Goal: Task Accomplishment & Management: Complete application form

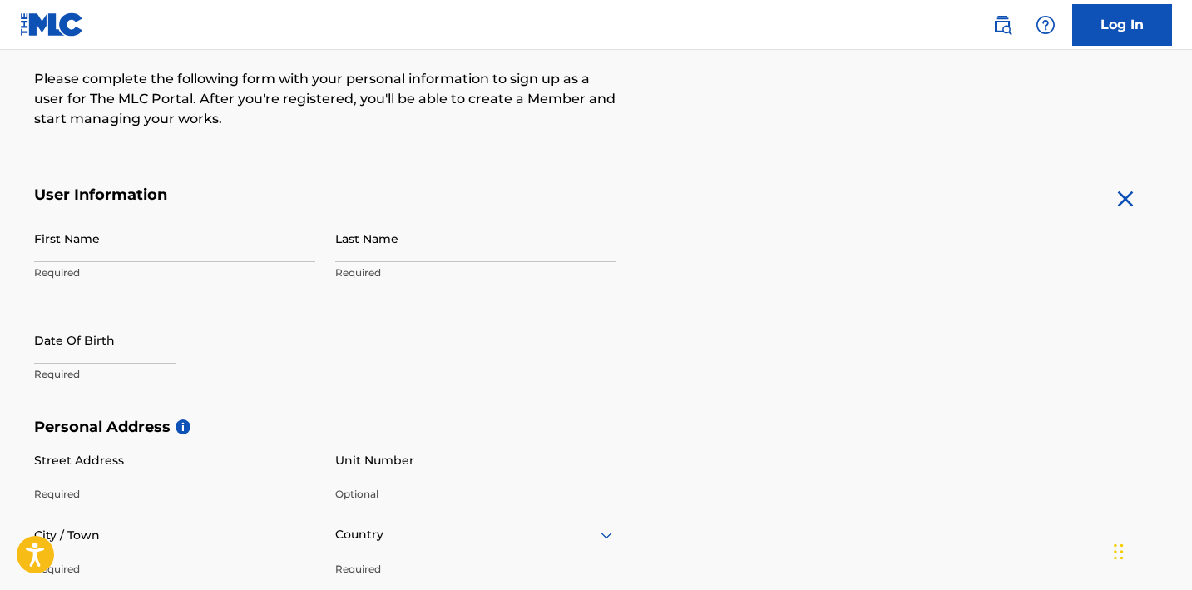
scroll to position [54, 0]
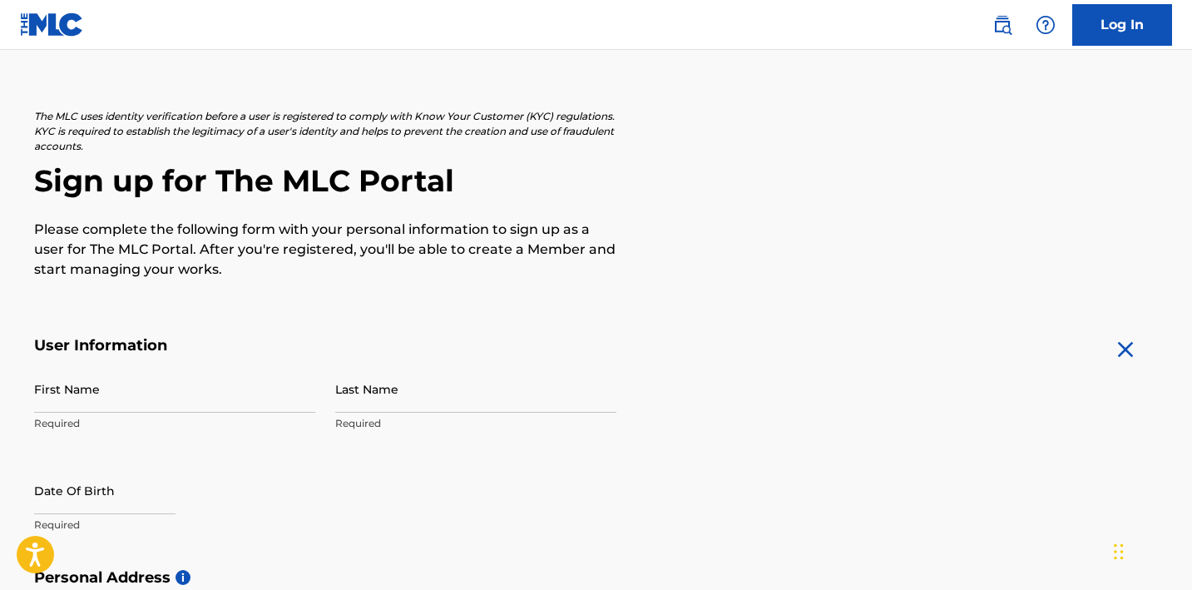
click at [387, 334] on div "The MLC uses identity verification before a user is registered to comply with K…" at bounding box center [596, 591] width 1164 height 965
click at [419, 252] on p "Please complete the following form with your personal information to sign up as…" at bounding box center [325, 250] width 582 height 60
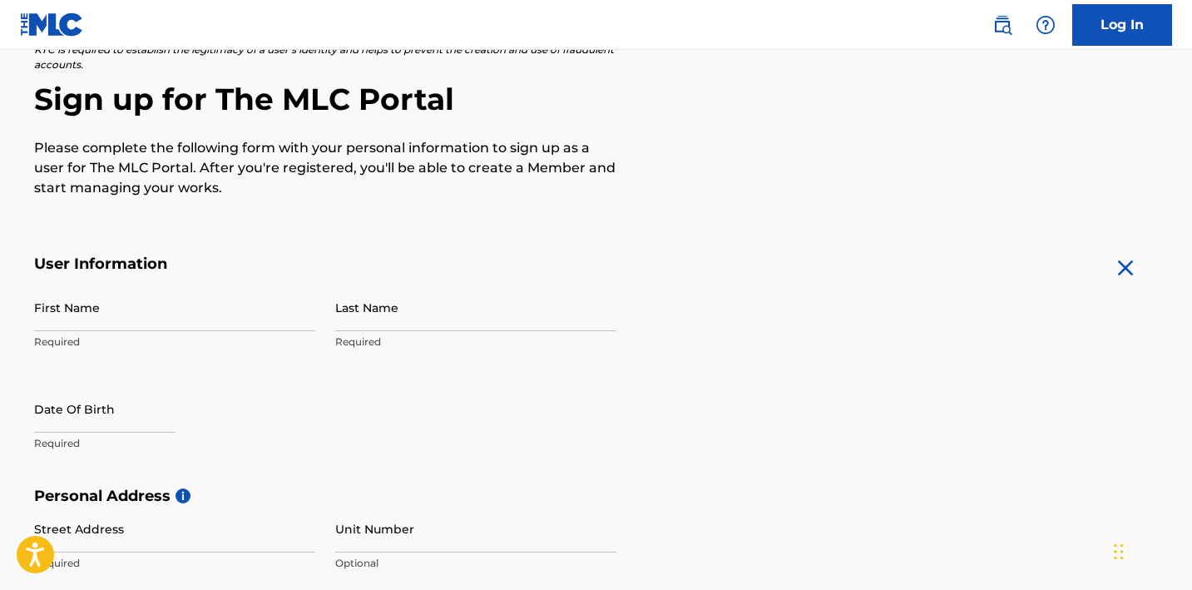
scroll to position [172, 0]
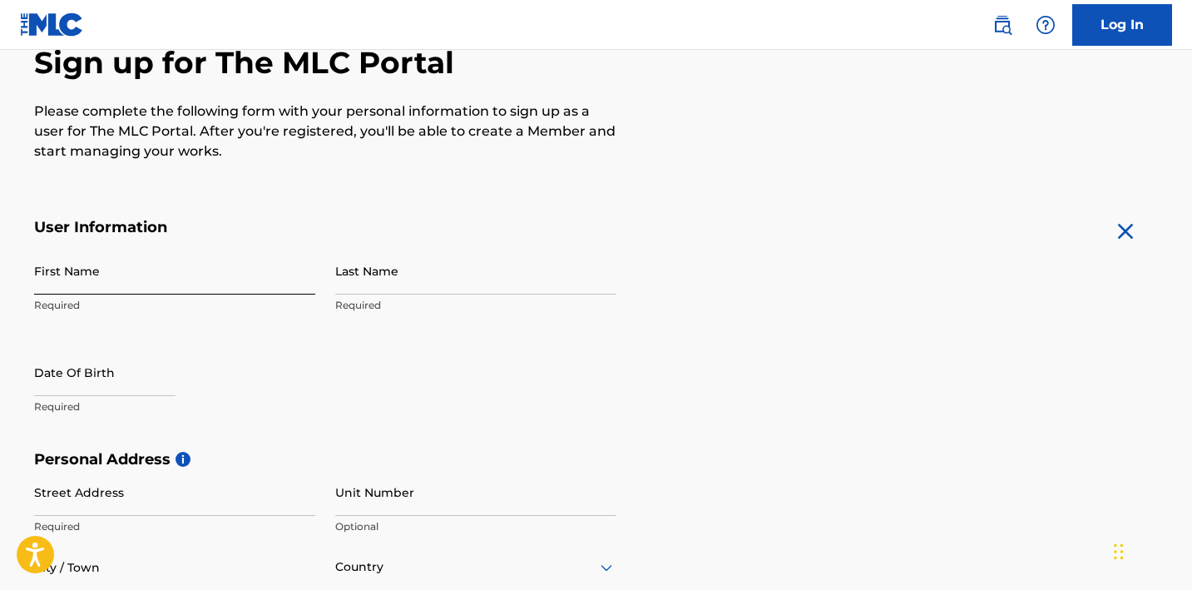
click at [284, 264] on input "First Name" at bounding box center [174, 270] width 281 height 47
click at [230, 277] on input "First Name" at bounding box center [174, 270] width 281 height 47
type input "[PERSON_NAME]"
click at [431, 247] on input "Last Name" at bounding box center [475, 270] width 281 height 47
click at [429, 269] on input "Last Name" at bounding box center [475, 270] width 281 height 47
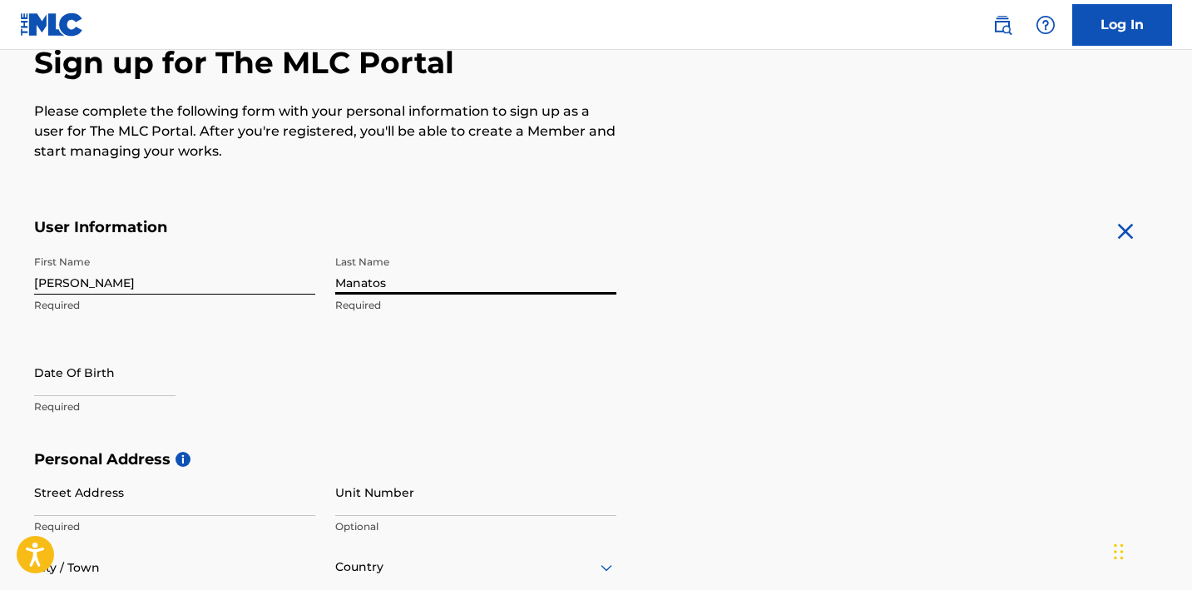
type input "Manatos"
click at [472, 182] on div "The MLC uses identity verification before a user is registered to comply with K…" at bounding box center [596, 473] width 1164 height 965
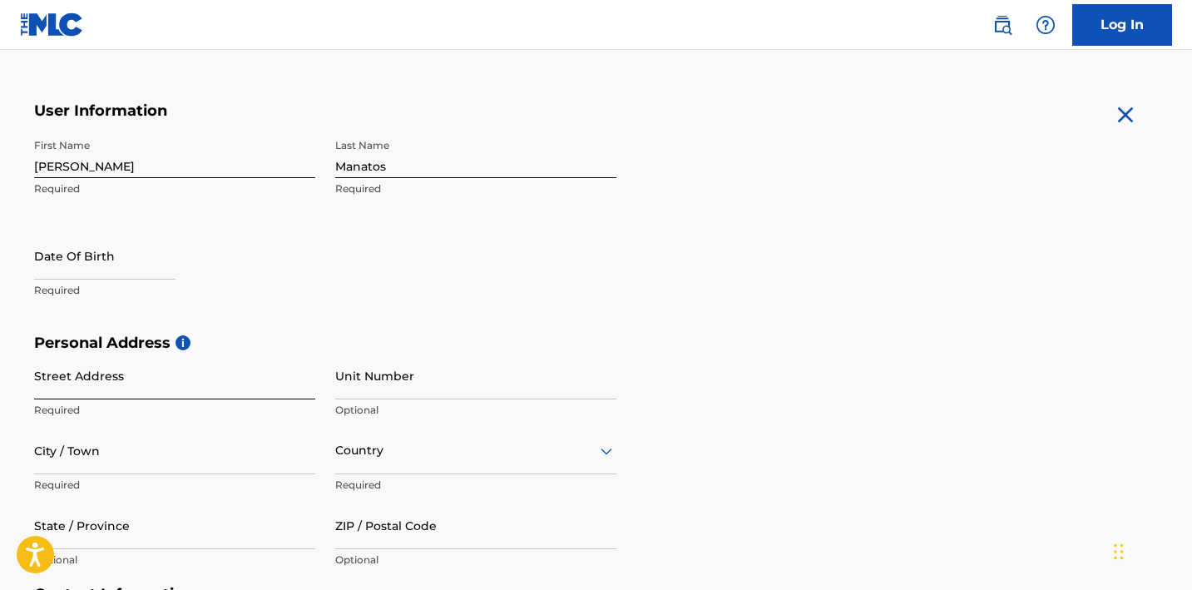
scroll to position [302, 0]
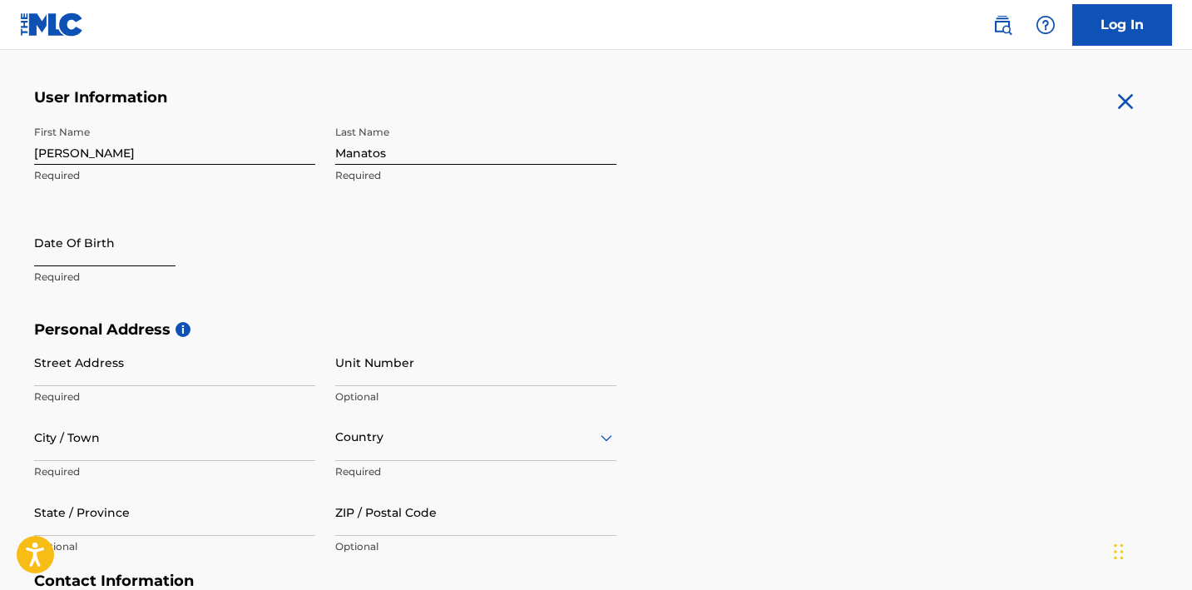
select select "8"
select select "2025"
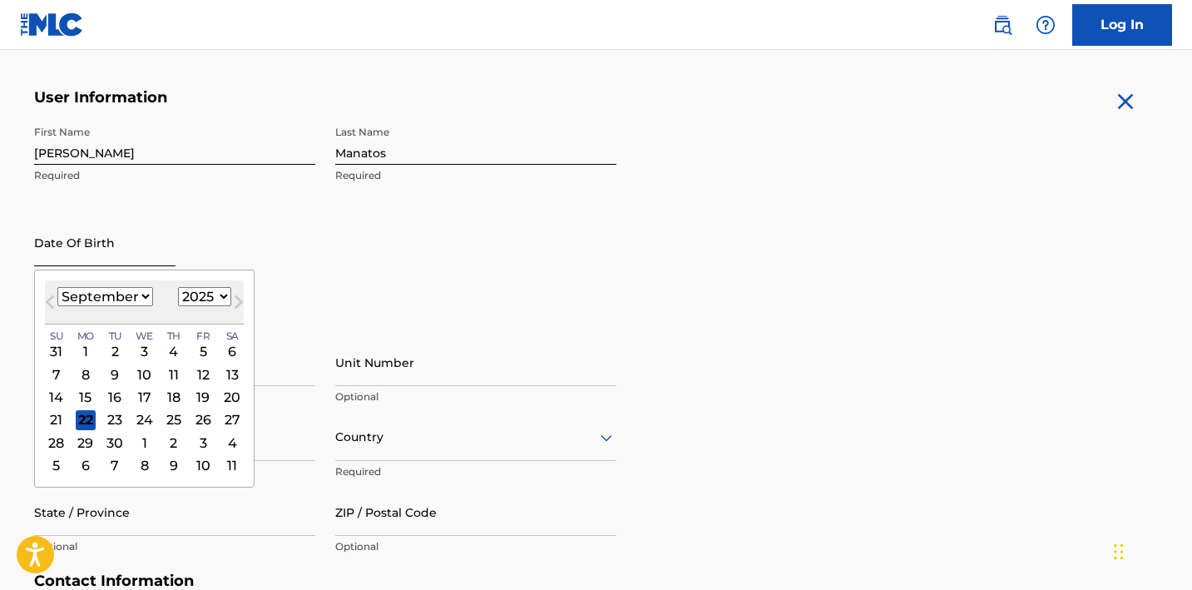
click at [145, 246] on input "text" at bounding box center [104, 242] width 141 height 47
click at [232, 355] on div "6" at bounding box center [232, 351] width 20 height 20
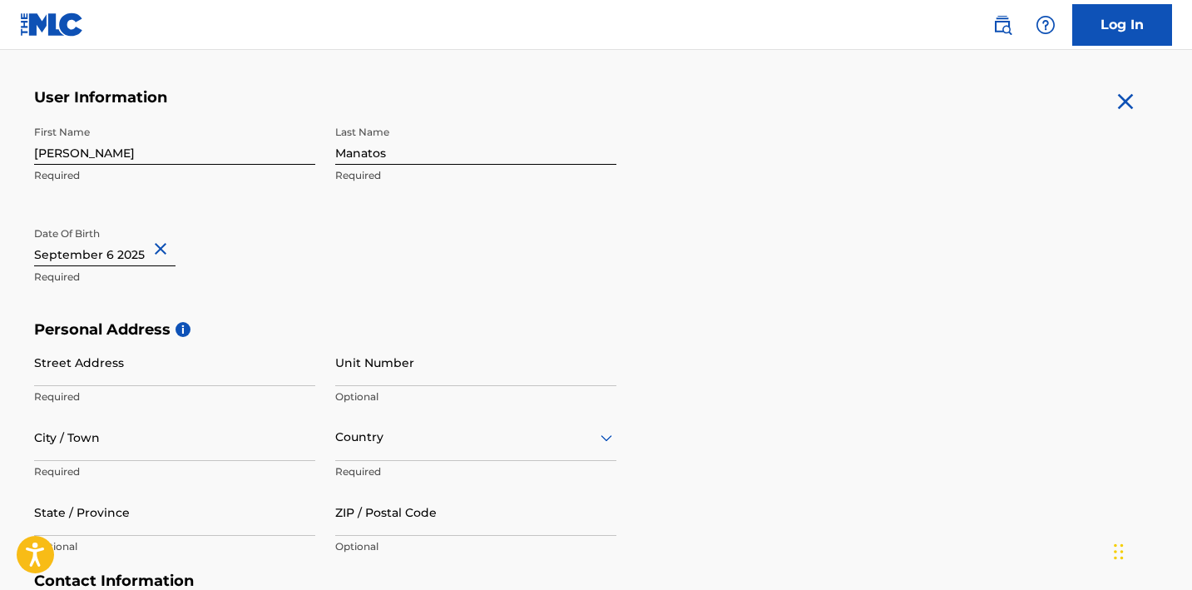
click at [151, 240] on button "Close" at bounding box center [163, 249] width 25 height 51
click at [110, 250] on input "text" at bounding box center [104, 242] width 141 height 47
select select "8"
select select "2025"
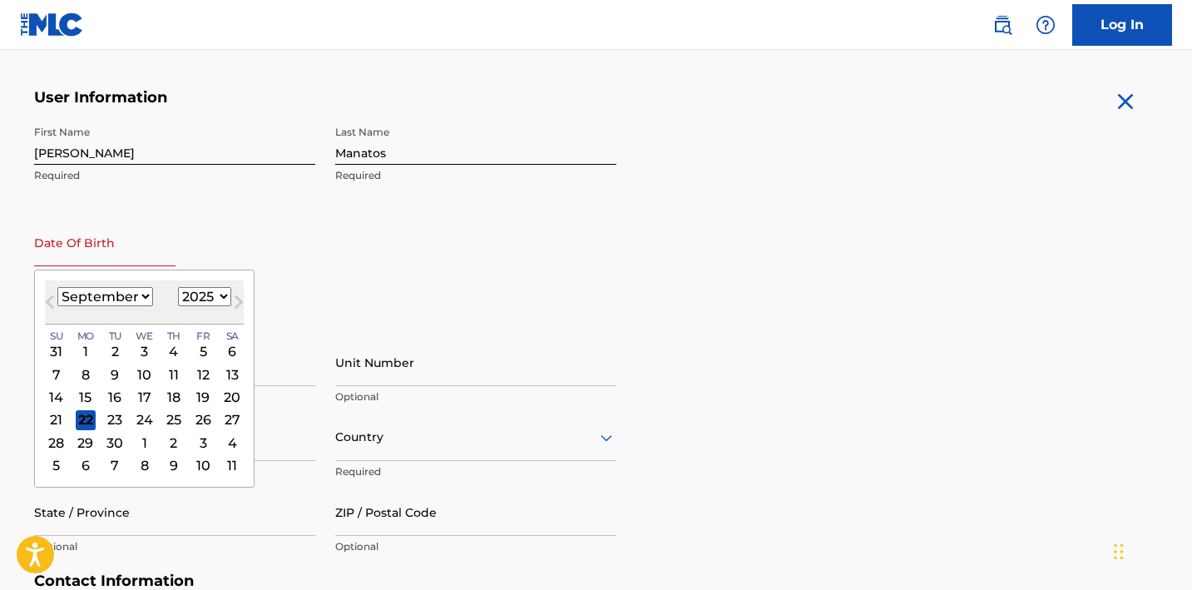
click at [135, 296] on select "January February March April May June July August September October November De…" at bounding box center [105, 296] width 96 height 19
select select "3"
click at [57, 287] on select "January February March April May June July August September October November De…" at bounding box center [105, 296] width 96 height 19
click at [216, 300] on select "1899 1900 1901 1902 1903 1904 1905 1906 1907 1908 1909 1910 1911 1912 1913 1914…" at bounding box center [204, 296] width 53 height 19
select select "2004"
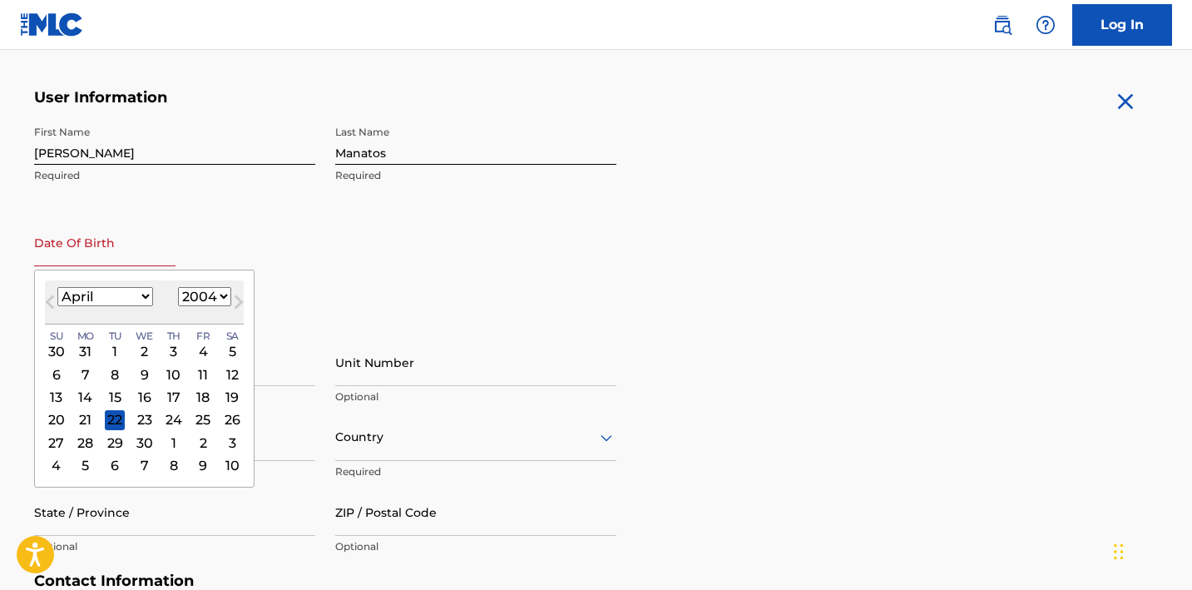
click at [178, 287] on select "1899 1900 1901 1902 1903 1904 1905 1906 1907 1908 1909 1910 1911 1912 1913 1914…" at bounding box center [204, 296] width 53 height 19
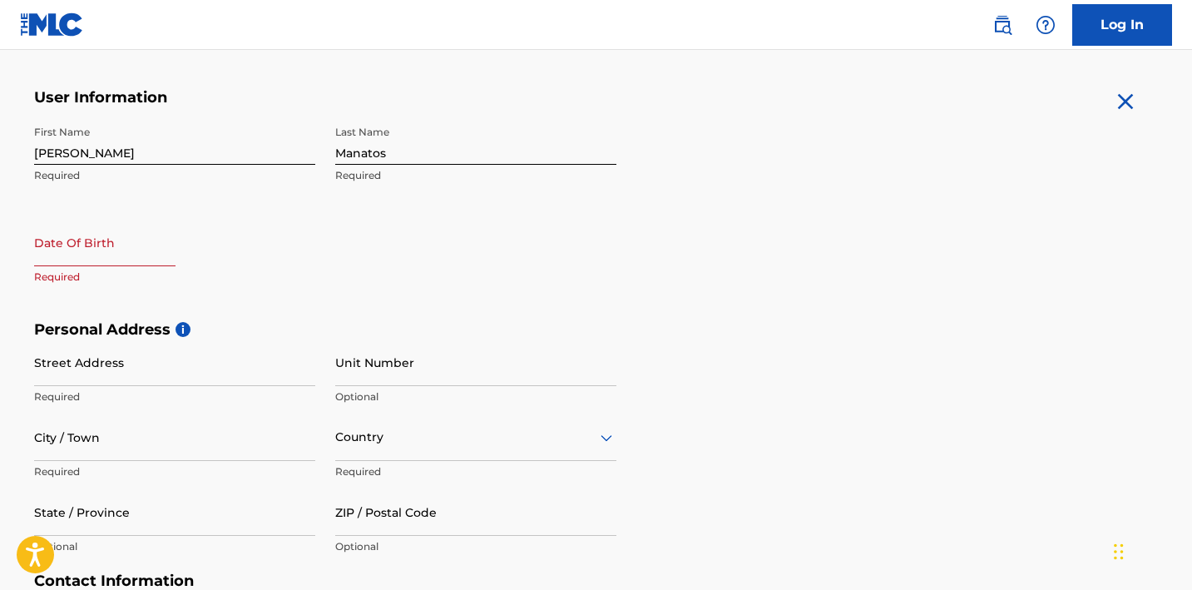
click at [122, 251] on input "text" at bounding box center [104, 242] width 141 height 47
select select "8"
select select "2025"
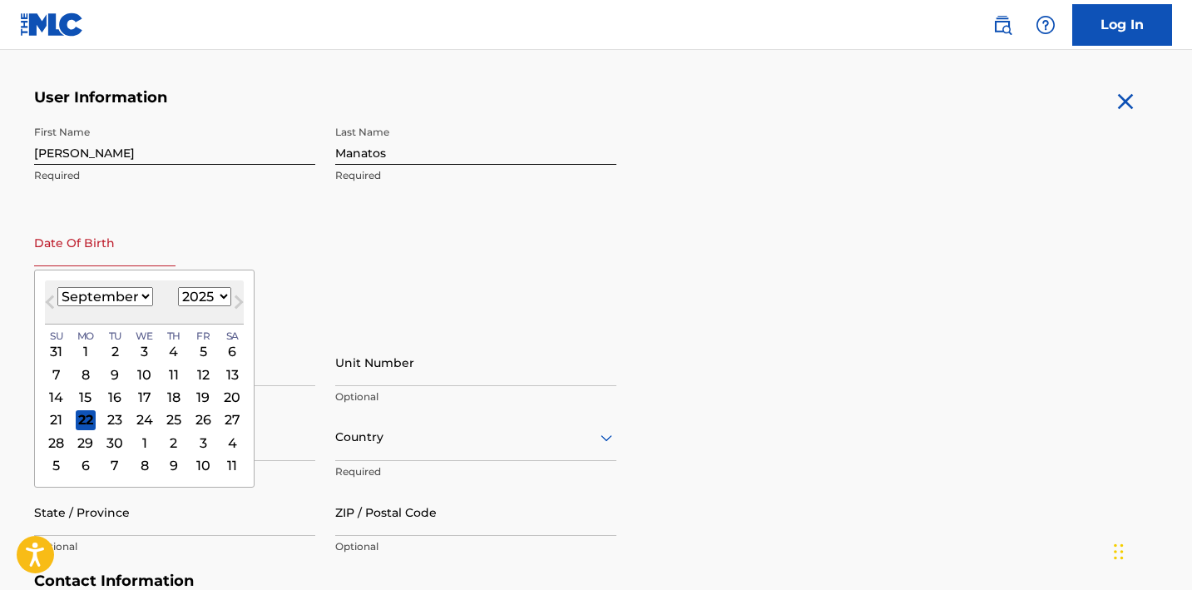
click at [147, 303] on select "January February March April May June July August September October November De…" at bounding box center [105, 296] width 96 height 19
select select "3"
click at [57, 287] on select "January February March April May June July August September October November De…" at bounding box center [105, 296] width 96 height 19
click at [188, 293] on select "1899 1900 1901 1902 1903 1904 1905 1906 1907 1908 1909 1910 1911 1912 1913 1914…" at bounding box center [204, 296] width 53 height 19
select select "2004"
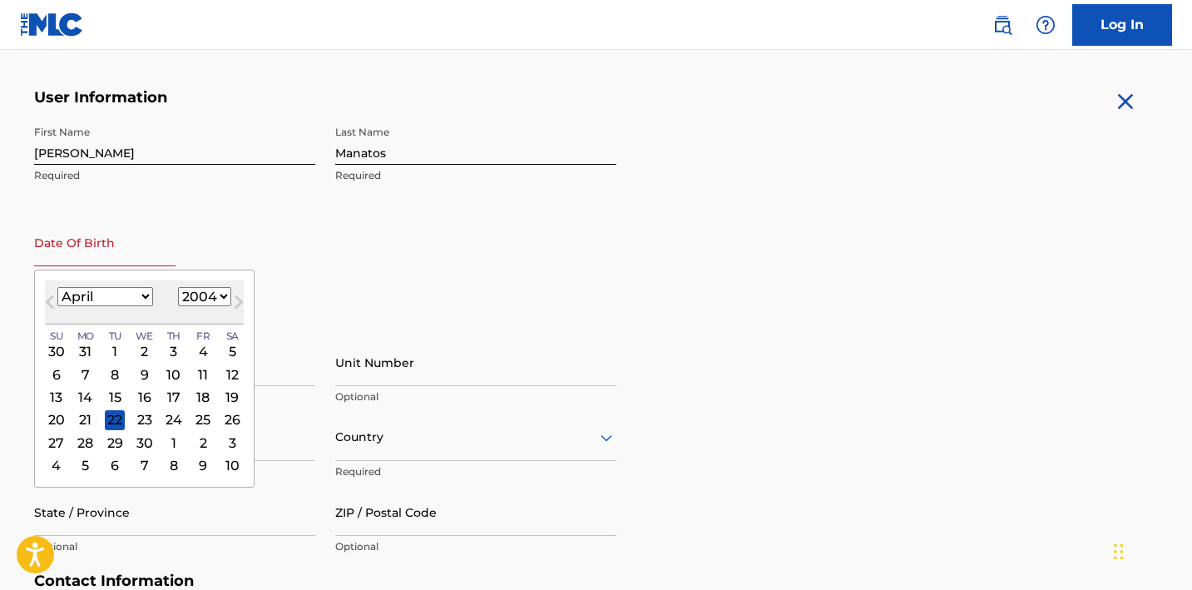
click at [178, 287] on select "1899 1900 1901 1902 1903 1904 1905 1906 1907 1908 1909 1910 1911 1912 1913 1914…" at bounding box center [204, 296] width 53 height 19
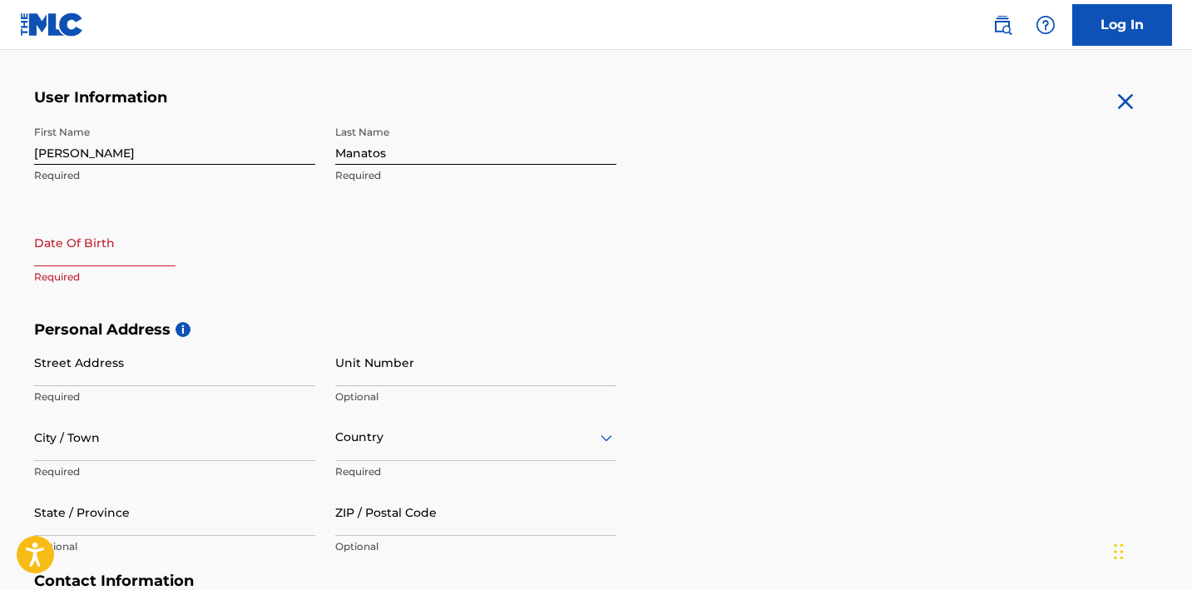
click at [119, 267] on div at bounding box center [104, 244] width 141 height 51
select select "8"
select select "2025"
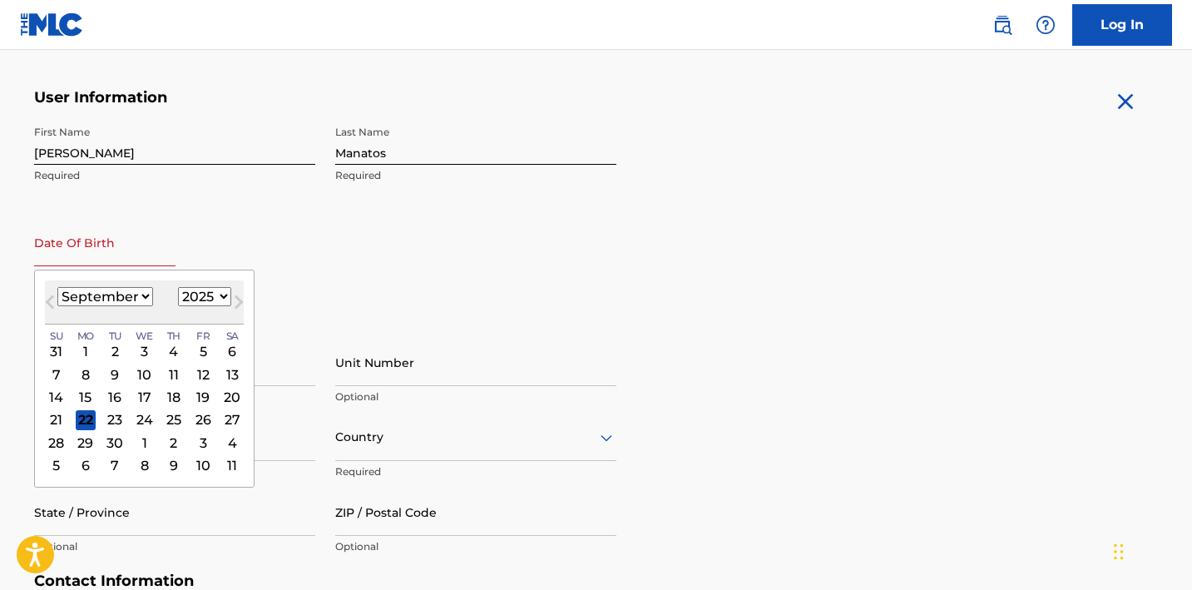
click at [121, 257] on input "text" at bounding box center [104, 242] width 141 height 47
click at [138, 314] on div "[DATE] January February March April May June July August September October Nove…" at bounding box center [144, 302] width 199 height 44
click at [136, 308] on div "[DATE] January February March April May June July August September October Nove…" at bounding box center [144, 302] width 199 height 44
click at [136, 299] on select "January February March April May June July August September October November De…" at bounding box center [105, 296] width 96 height 19
select select "3"
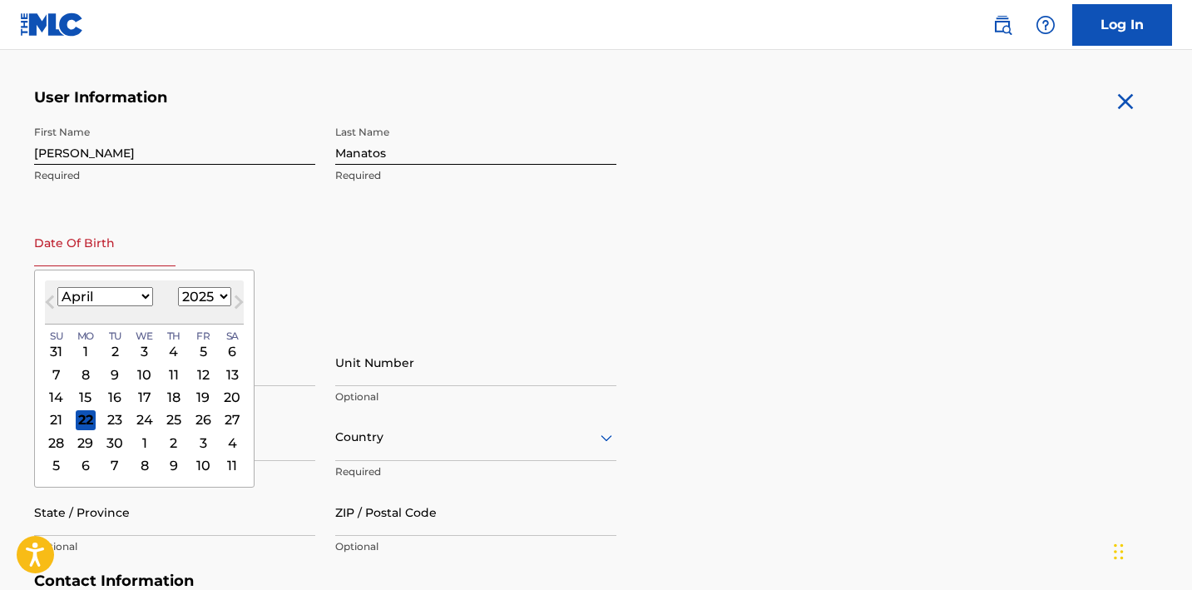
click at [57, 287] on select "January February March April May June July August September October November De…" at bounding box center [105, 296] width 96 height 19
click at [210, 303] on select "1899 1900 1901 1902 1903 1904 1905 1906 1907 1908 1909 1910 1911 1912 1913 1914…" at bounding box center [204, 296] width 53 height 19
select select "2004"
click at [178, 287] on select "1899 1900 1901 1902 1903 1904 1905 1906 1907 1908 1909 1910 1911 1912 1913 1914…" at bounding box center [204, 296] width 53 height 19
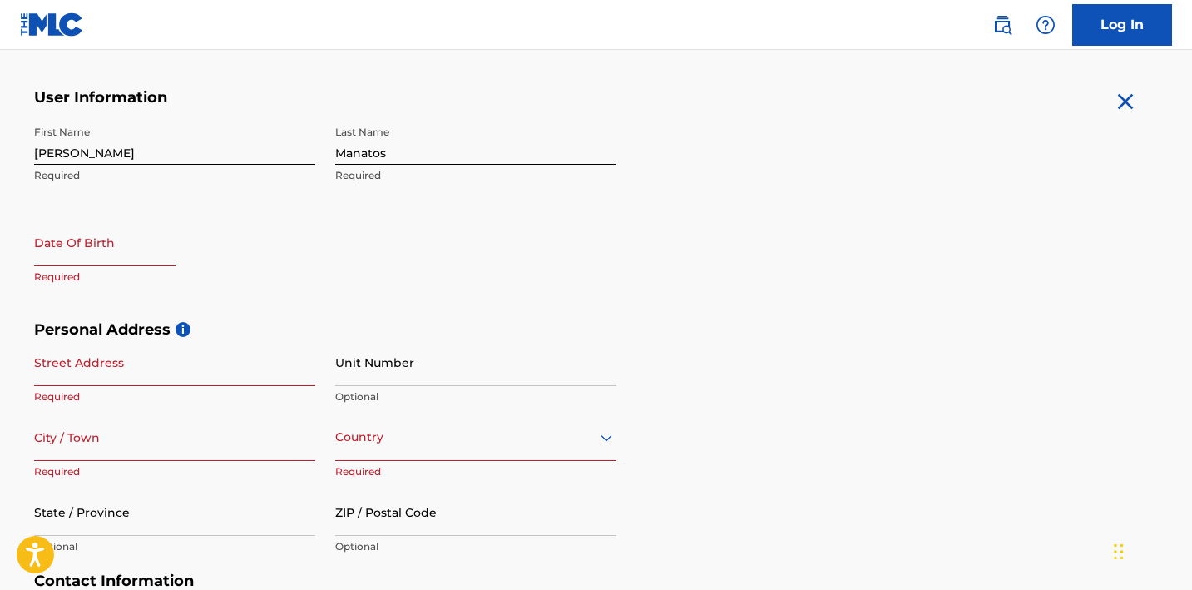
click at [126, 252] on input "text" at bounding box center [104, 242] width 141 height 47
select select "8"
select select "2025"
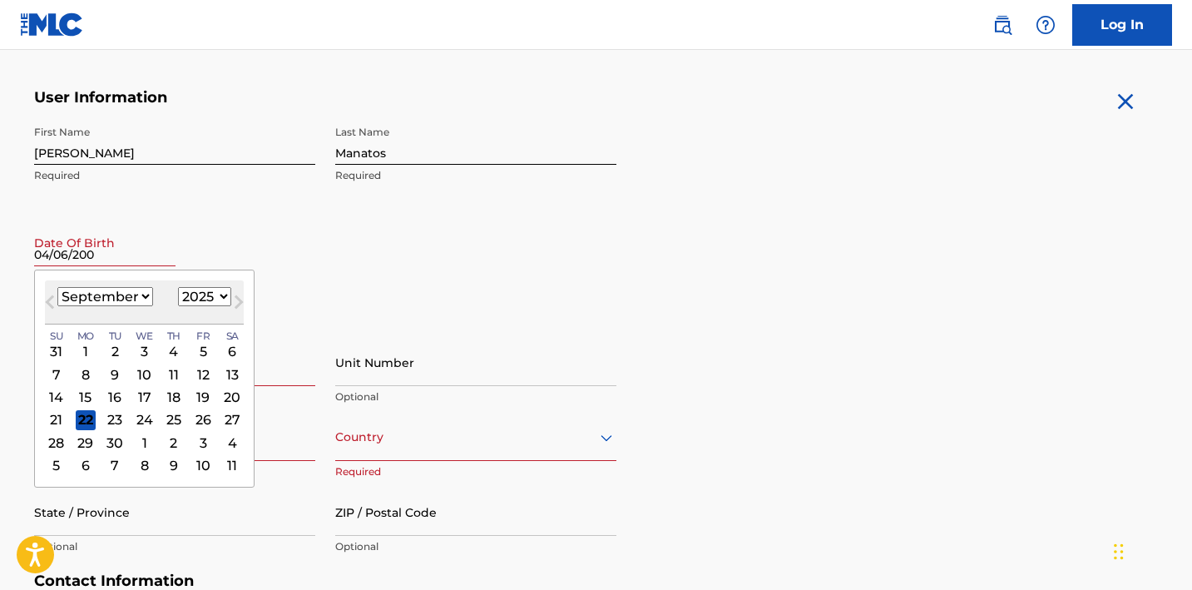
type input "[DATE]"
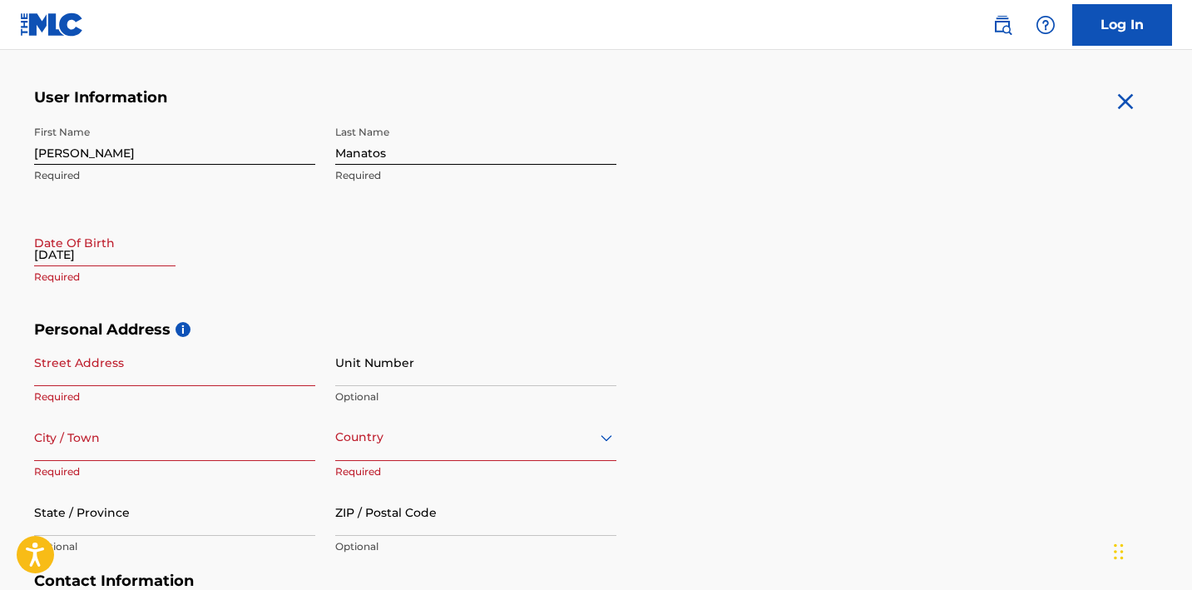
click at [232, 195] on div "First Name [PERSON_NAME] Required Last Name [PERSON_NAME] Required Date Of Birt…" at bounding box center [325, 218] width 582 height 203
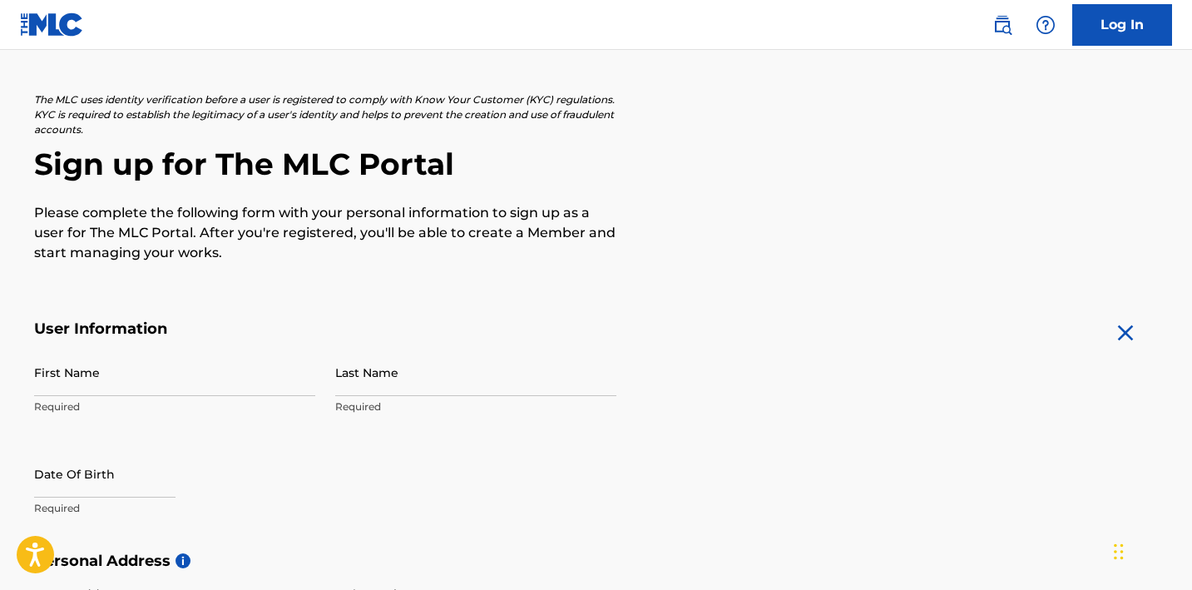
scroll to position [75, 0]
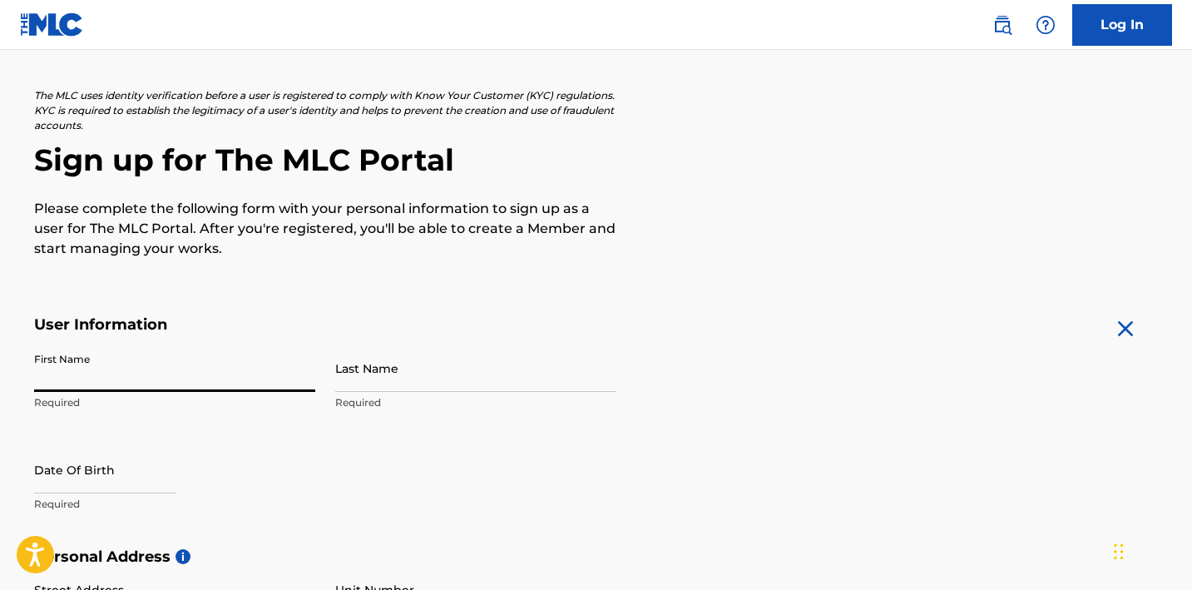
click at [238, 358] on input "First Name" at bounding box center [174, 367] width 281 height 47
type input "Katherine"
type input "Manatos"
type input "2602 Woolley Road"
type input "New Jersey"
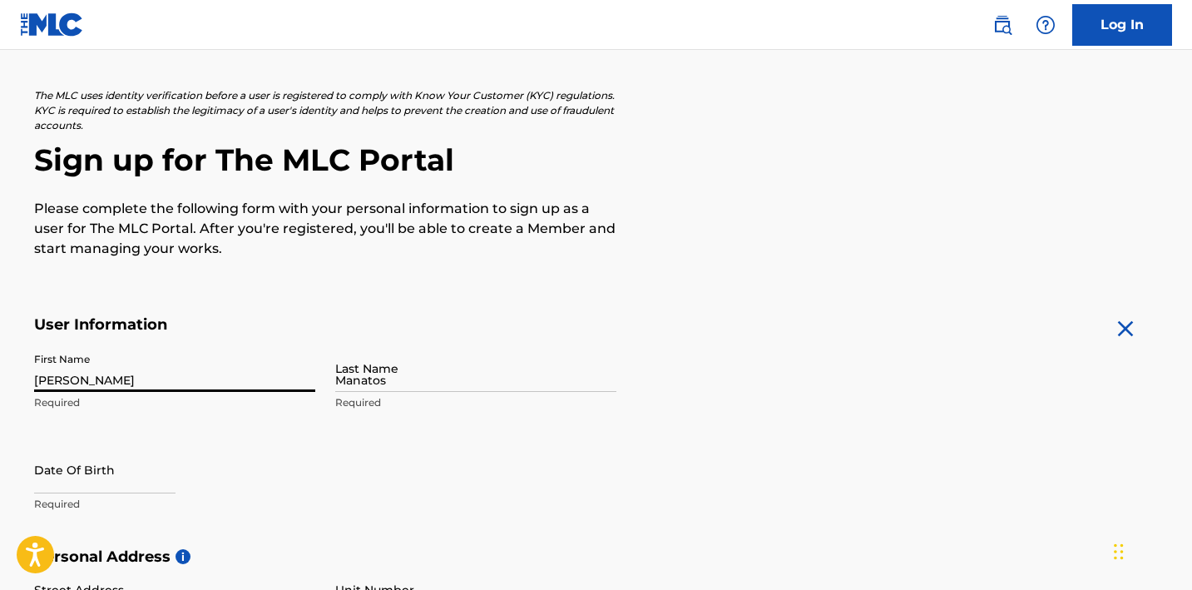
type input "United States"
type input "New Jersey"
type input "07719"
type input "[EMAIL_ADDRESS][DOMAIN_NAME]"
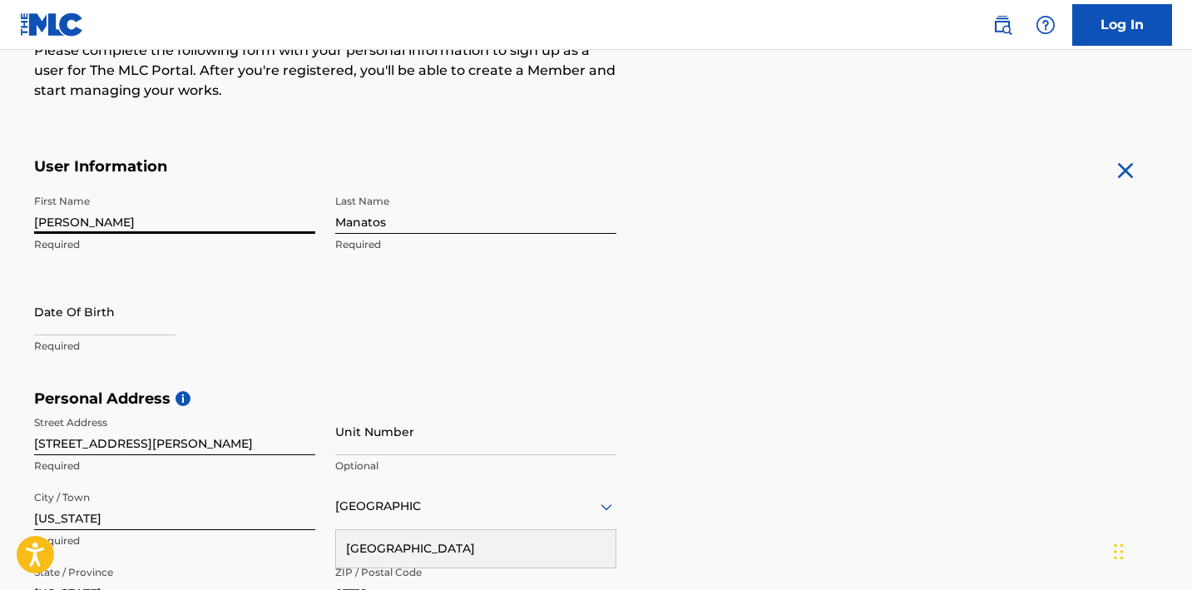
scroll to position [256, 0]
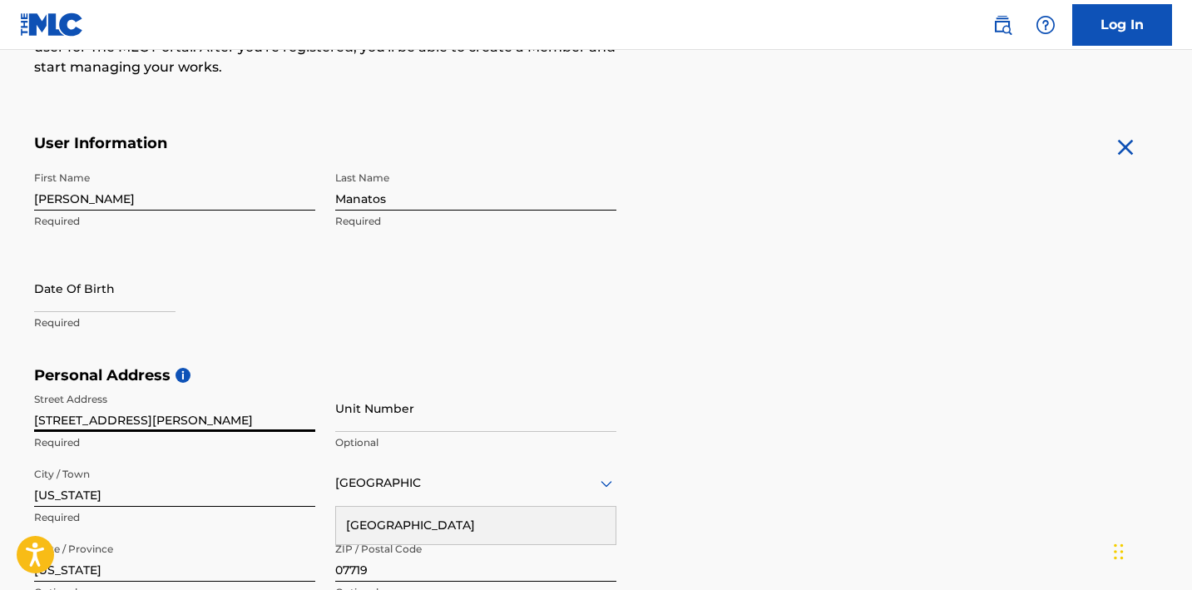
click at [206, 412] on input "2602 Woolley Road" at bounding box center [174, 407] width 281 height 47
click at [208, 410] on input "2602 Woolley Road" at bounding box center [174, 407] width 281 height 47
click at [126, 286] on input "text" at bounding box center [104, 287] width 141 height 47
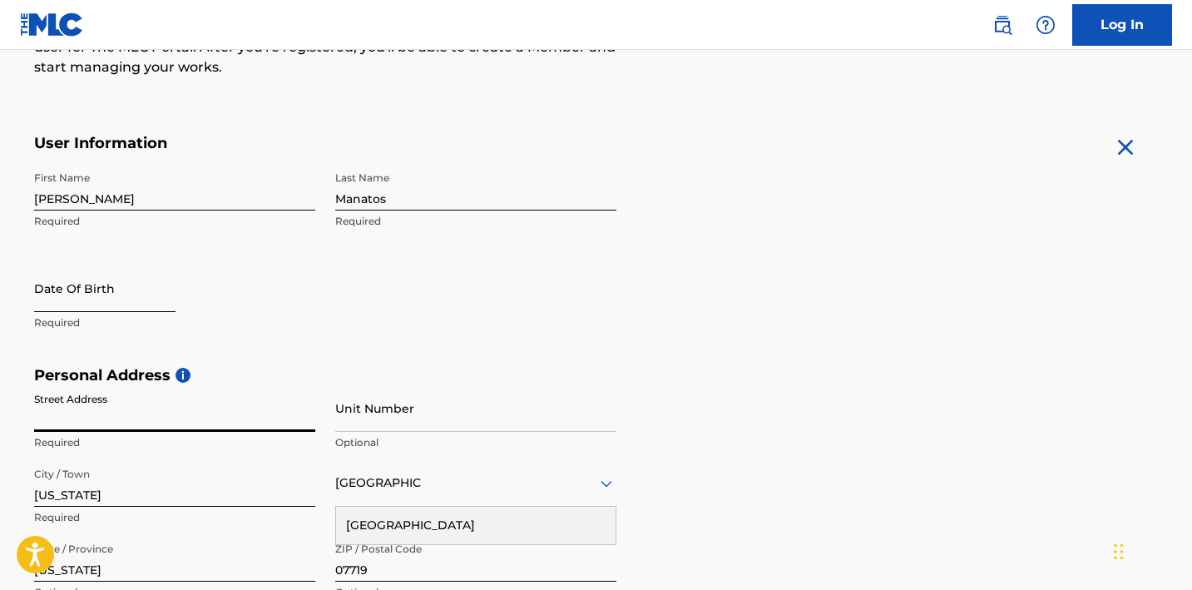
select select "8"
select select "2025"
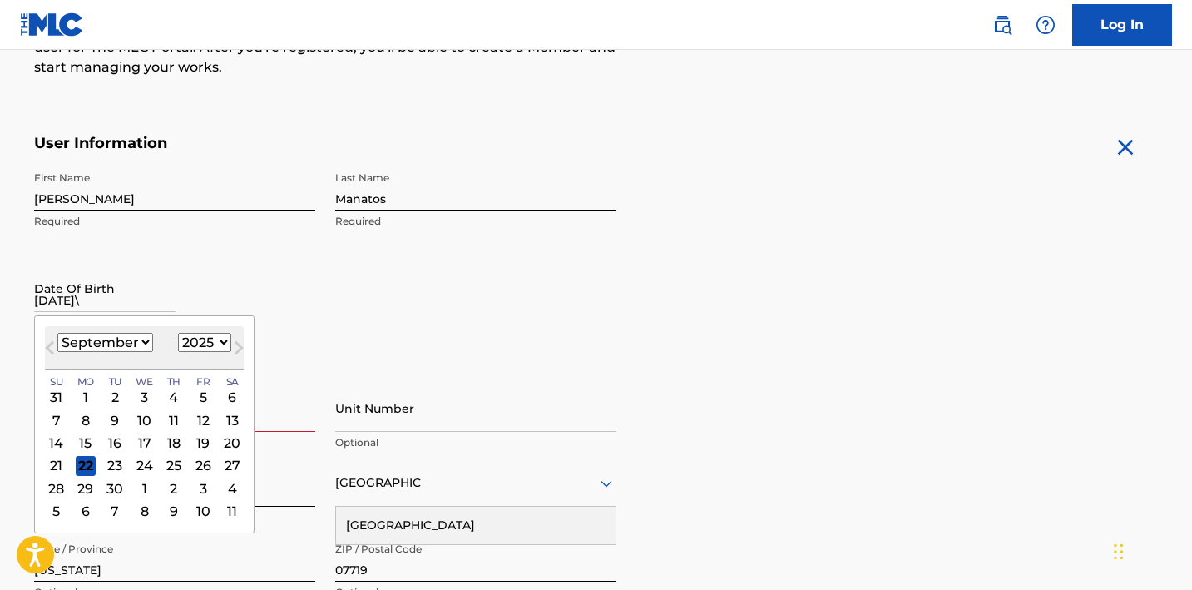
type input "[DATE]"
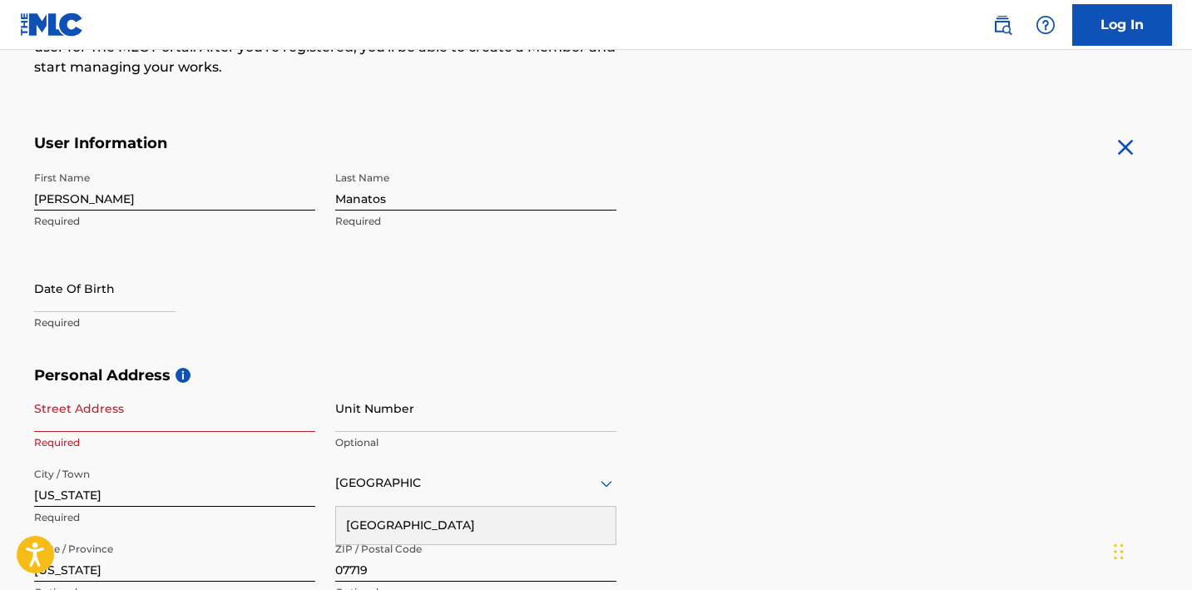
click at [152, 253] on div "First Name Katherine Required Last Name Manatos Required Date Of Birth Required" at bounding box center [325, 264] width 582 height 203
select select "8"
select select "2025"
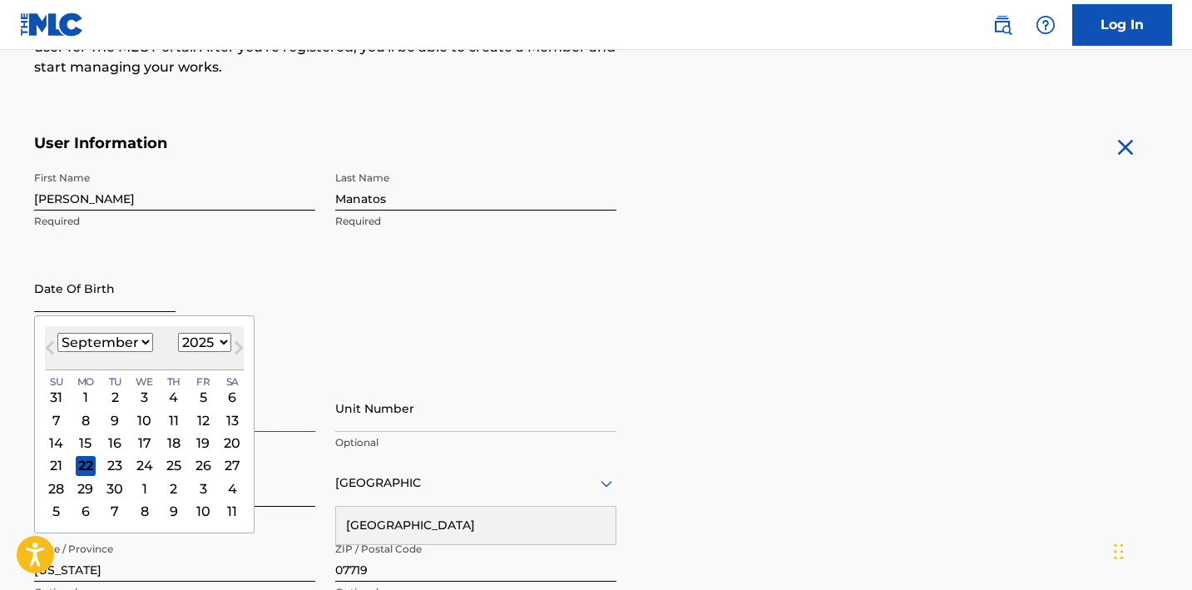
click at [103, 297] on input "text" at bounding box center [104, 287] width 141 height 47
type input "[DATE]"
click at [88, 287] on input "[DATE]" at bounding box center [104, 287] width 141 height 47
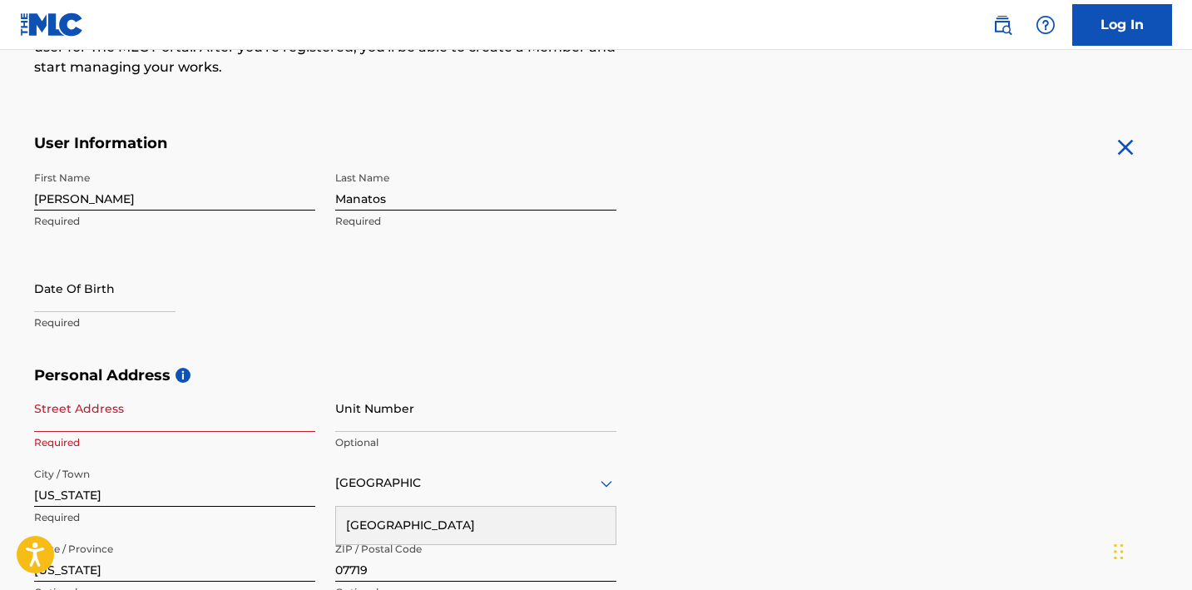
click at [83, 244] on div "First Name Katherine Required Last Name Manatos Required Date Of Birth Required" at bounding box center [325, 264] width 582 height 203
select select "8"
select select "2025"
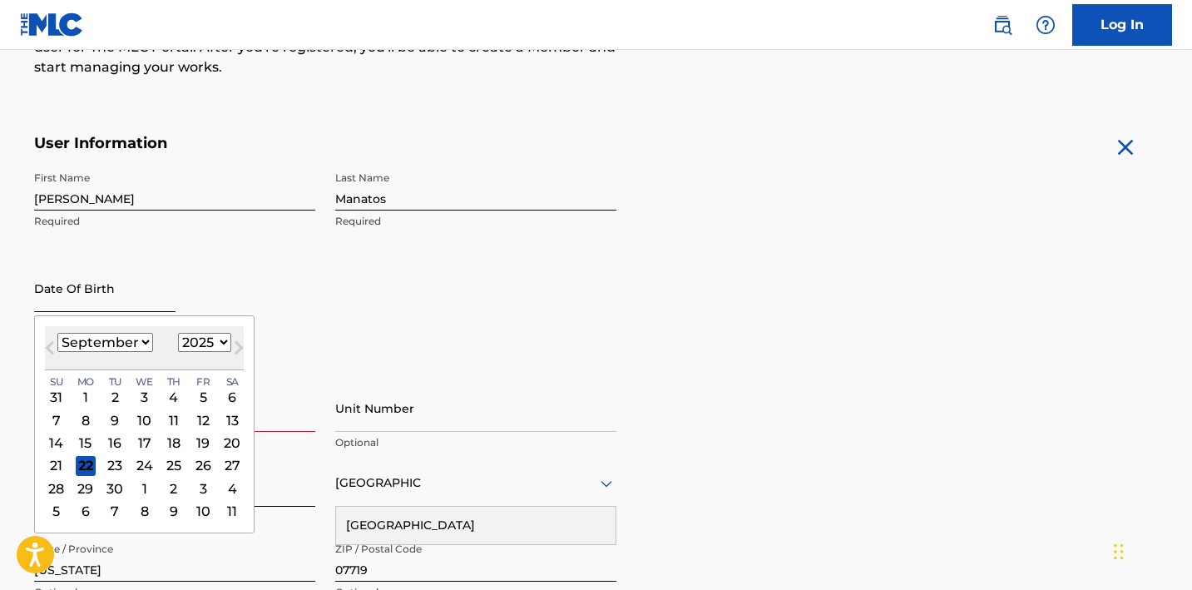
click at [86, 309] on input "text" at bounding box center [104, 287] width 141 height 47
click at [96, 333] on select "January February March April May June July August September October November De…" at bounding box center [105, 342] width 96 height 19
select select "3"
click at [57, 333] on select "January February March April May June July August September October November De…" at bounding box center [105, 342] width 96 height 19
click at [203, 342] on select "1899 1900 1901 1902 1903 1904 1905 1906 1907 1908 1909 1910 1911 1912 1913 1914…" at bounding box center [204, 342] width 53 height 19
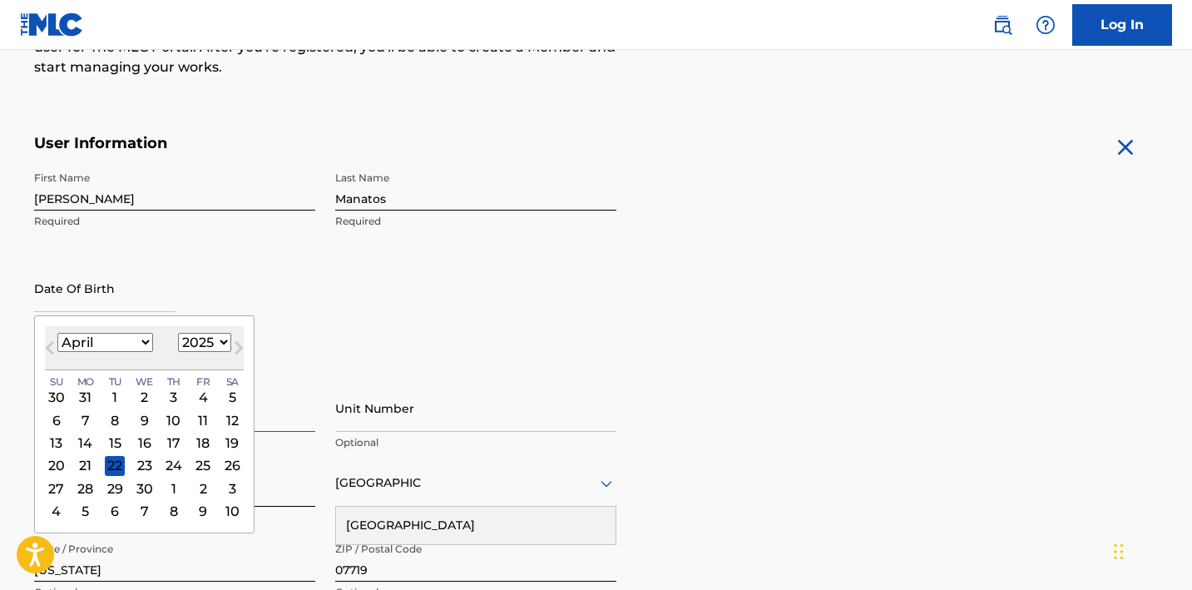
select select "2004"
click at [178, 333] on select "1899 1900 1901 1902 1903 1904 1905 1906 1907 1908 1909 1910 1911 1912 1913 1914…" at bounding box center [204, 342] width 53 height 19
click at [115, 422] on div "6" at bounding box center [115, 420] width 20 height 20
type input "April 6 2004"
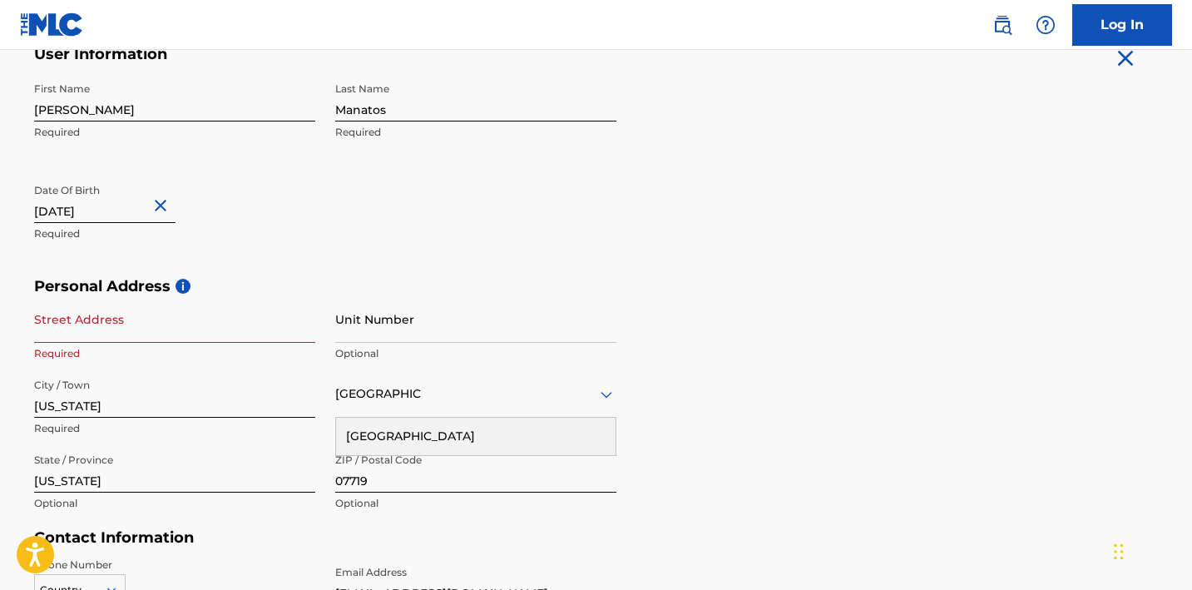
scroll to position [348, 0]
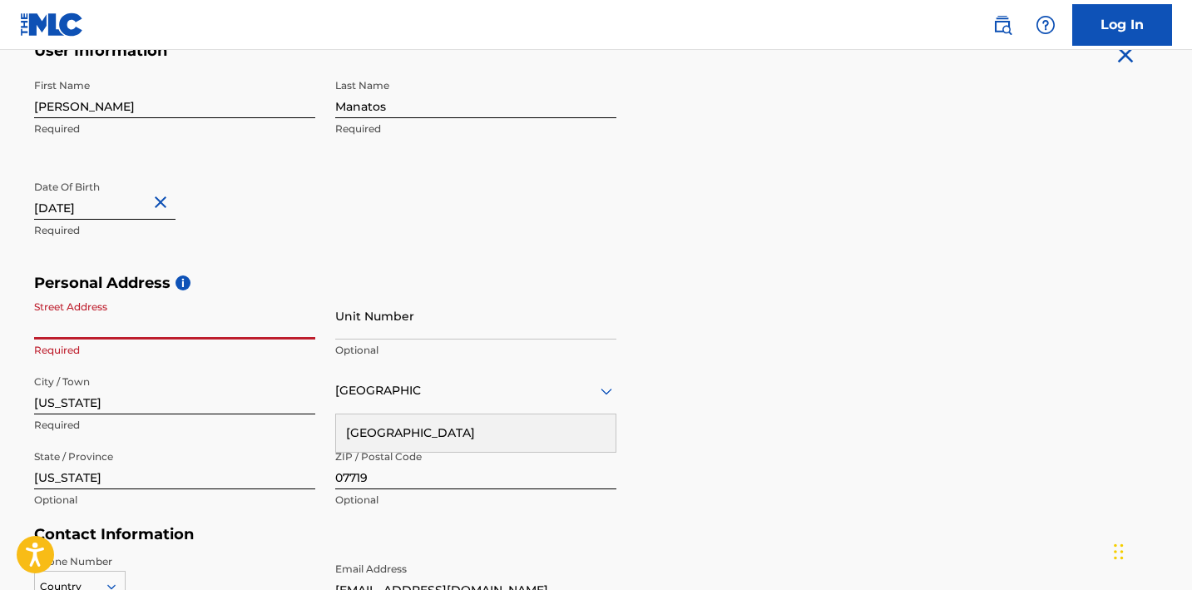
click at [175, 335] on input "Street Address" at bounding box center [174, 315] width 281 height 47
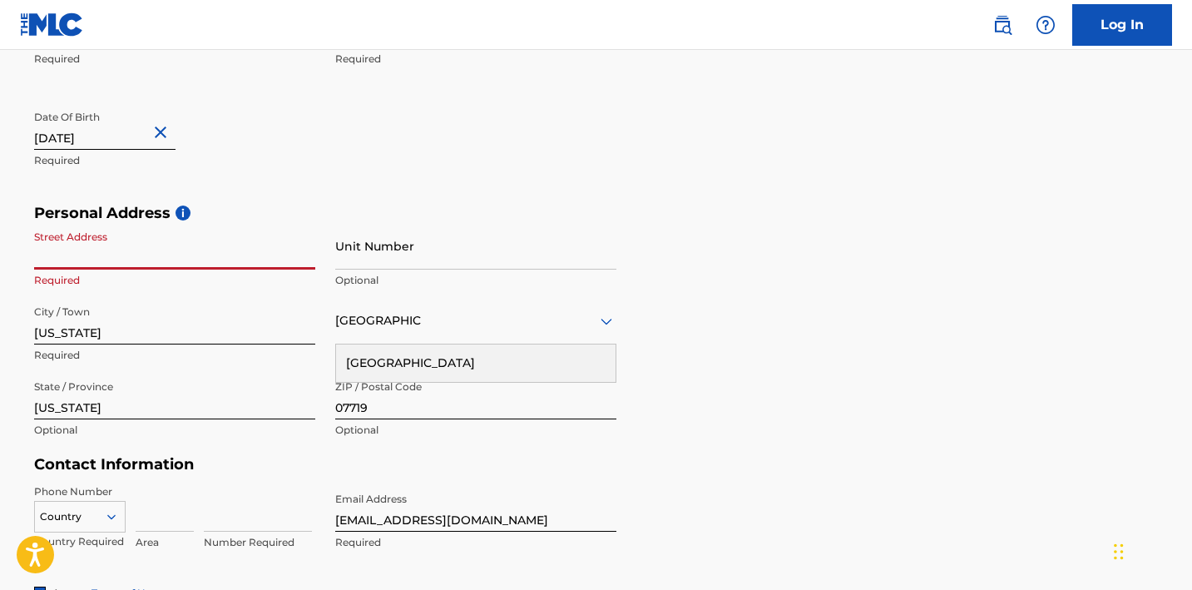
scroll to position [426, 0]
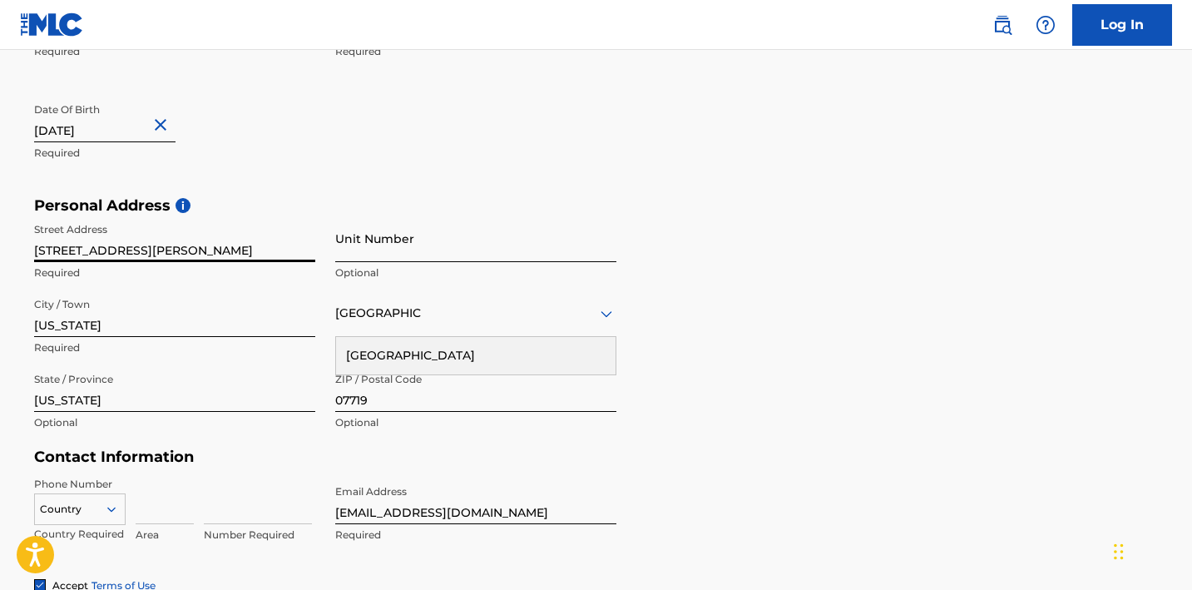
type input "100 Suydam Street"
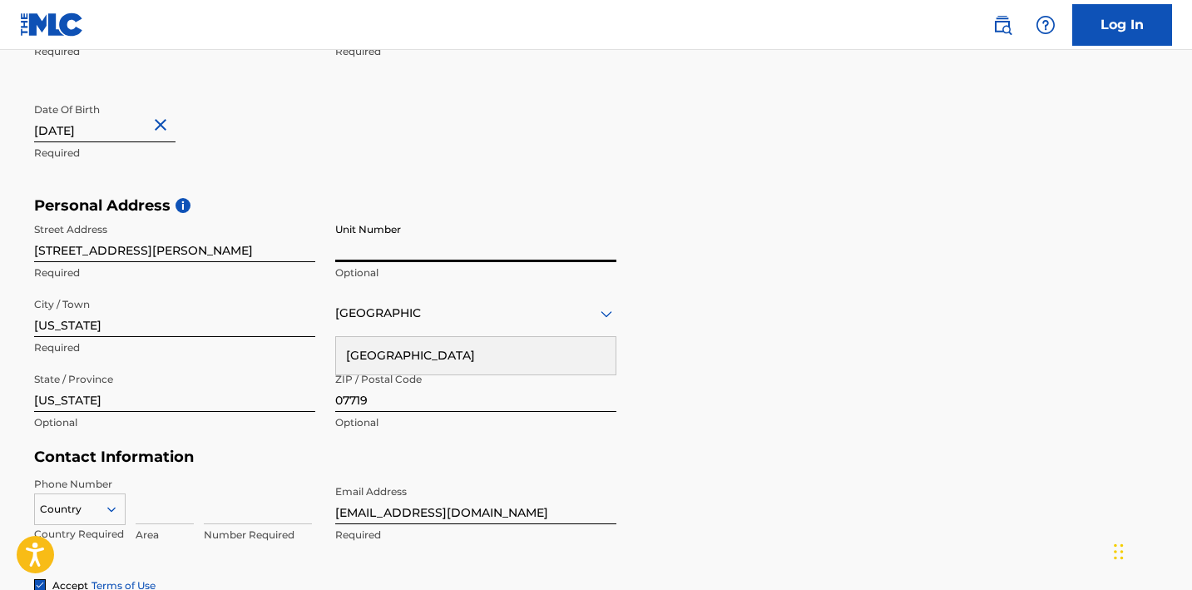
click at [408, 249] on input "Unit Number" at bounding box center [475, 238] width 281 height 47
type input "4C"
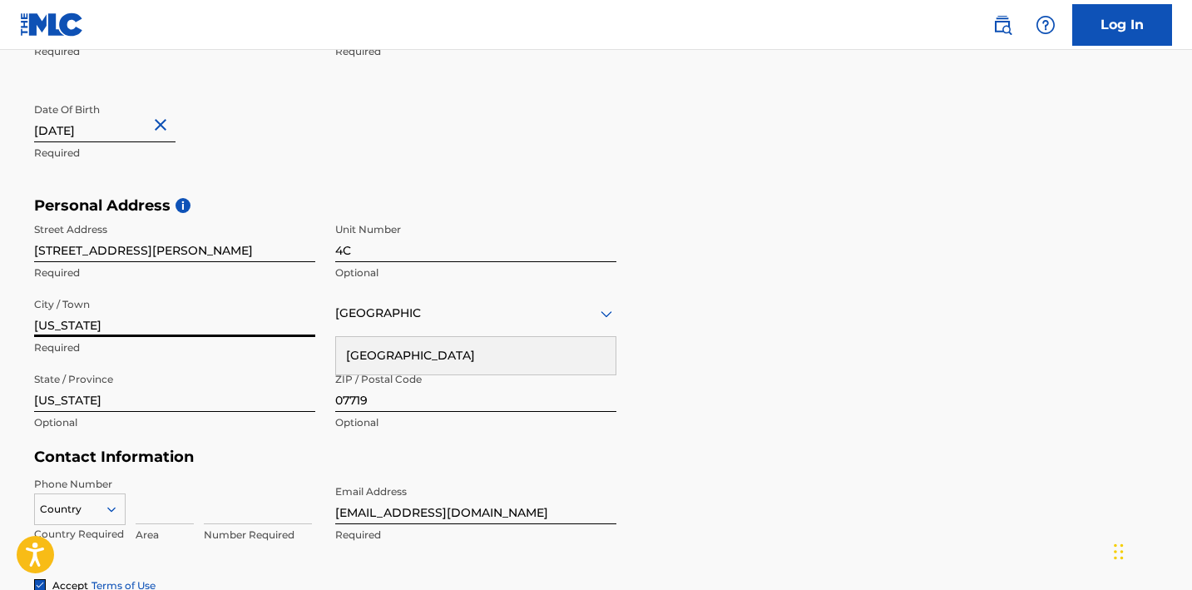
click at [257, 332] on input "New Jersey" at bounding box center [174, 312] width 281 height 47
click at [79, 338] on div "City / Town New Jersey Required" at bounding box center [174, 326] width 281 height 75
click at [79, 334] on input "New Jersey" at bounding box center [174, 312] width 281 height 47
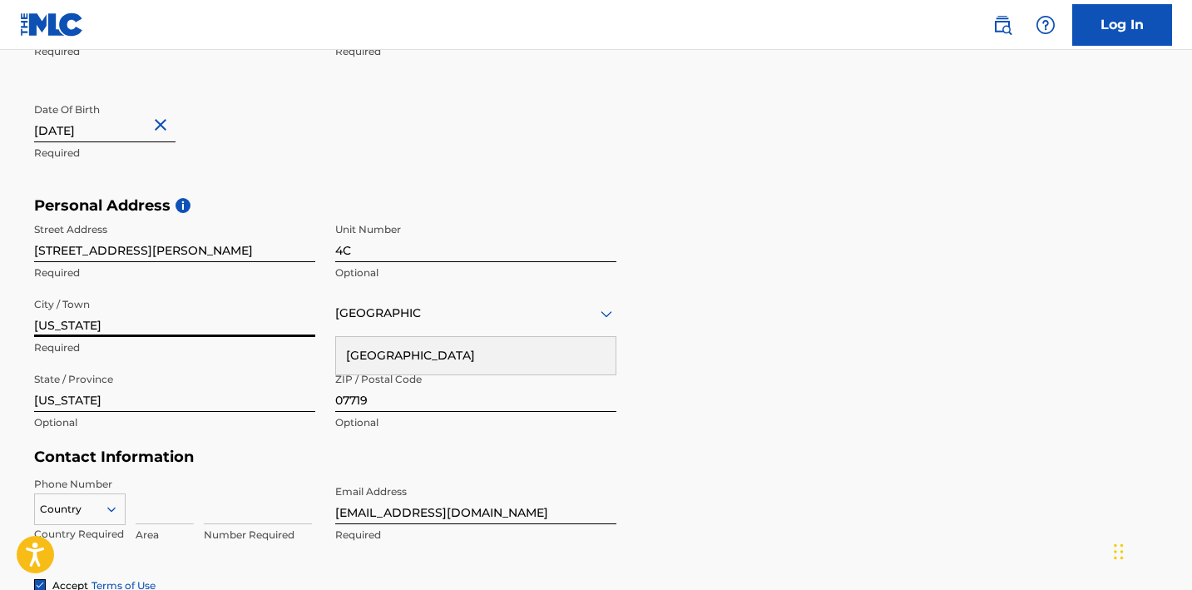
type input "New York"
click at [357, 377] on input "07719" at bounding box center [475, 387] width 281 height 47
click at [357, 407] on input "07719" at bounding box center [475, 387] width 281 height 47
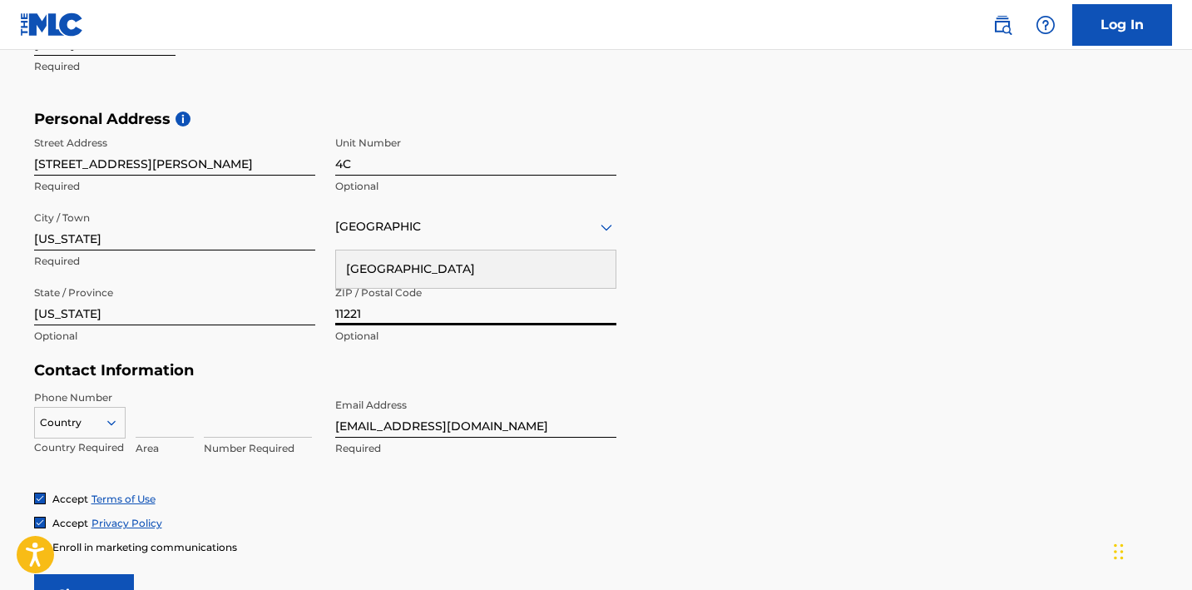
scroll to position [525, 0]
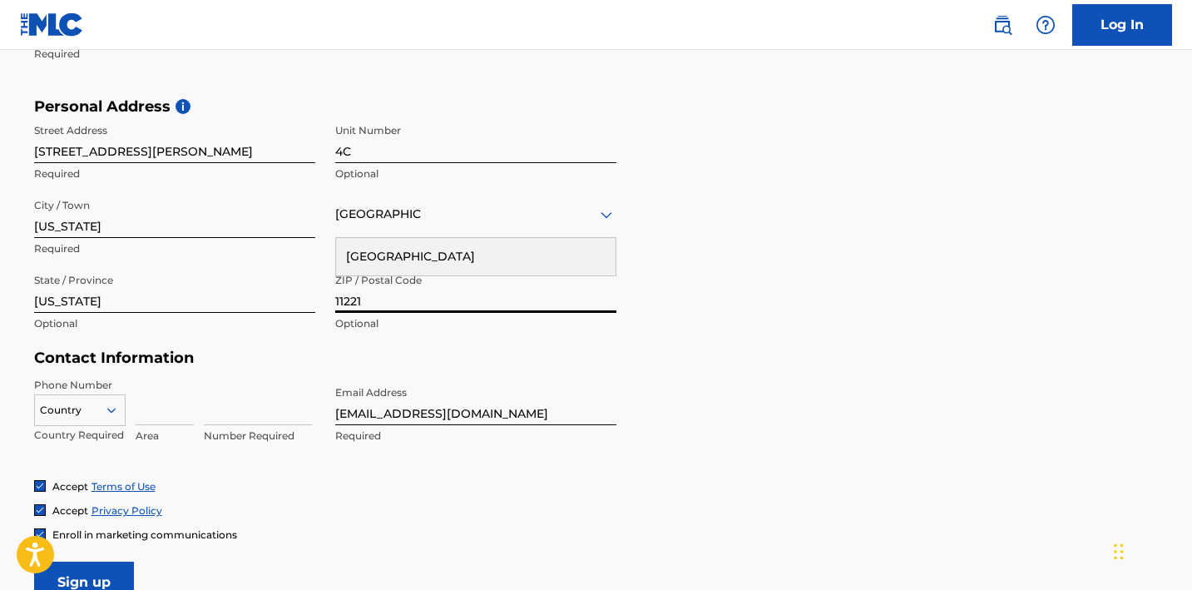
type input "11221"
click at [77, 328] on p "Optional" at bounding box center [174, 323] width 281 height 15
click at [86, 301] on input "New Jersey" at bounding box center [174, 288] width 281 height 47
click at [81, 232] on input "New York" at bounding box center [174, 213] width 281 height 47
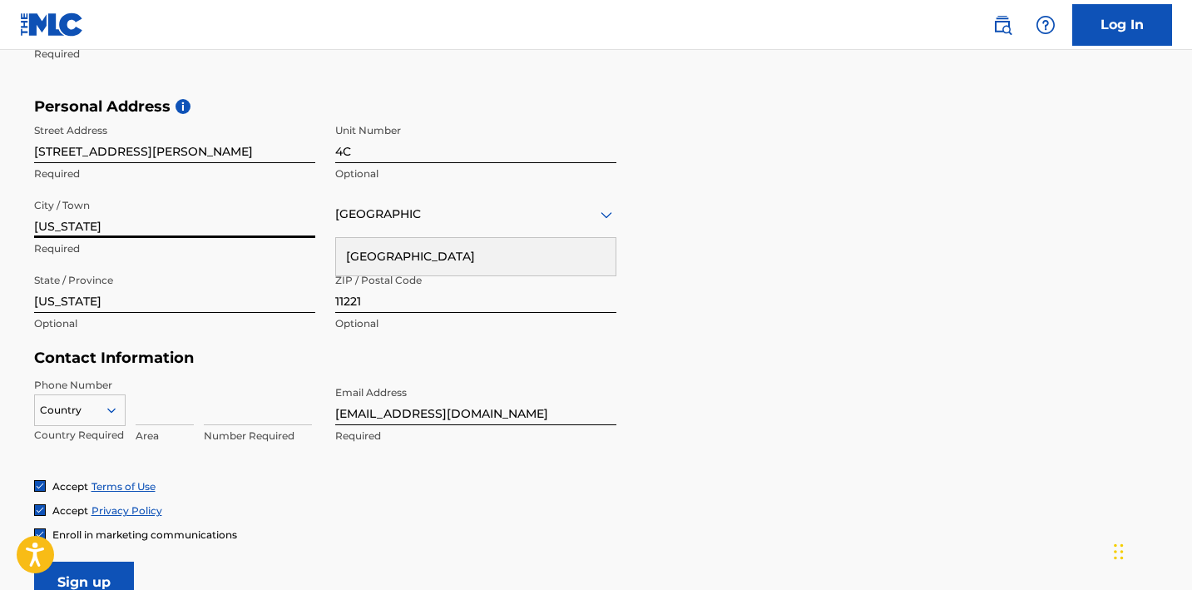
click at [80, 232] on input "New York" at bounding box center [174, 213] width 281 height 47
click at [77, 234] on input "New York" at bounding box center [174, 213] width 281 height 47
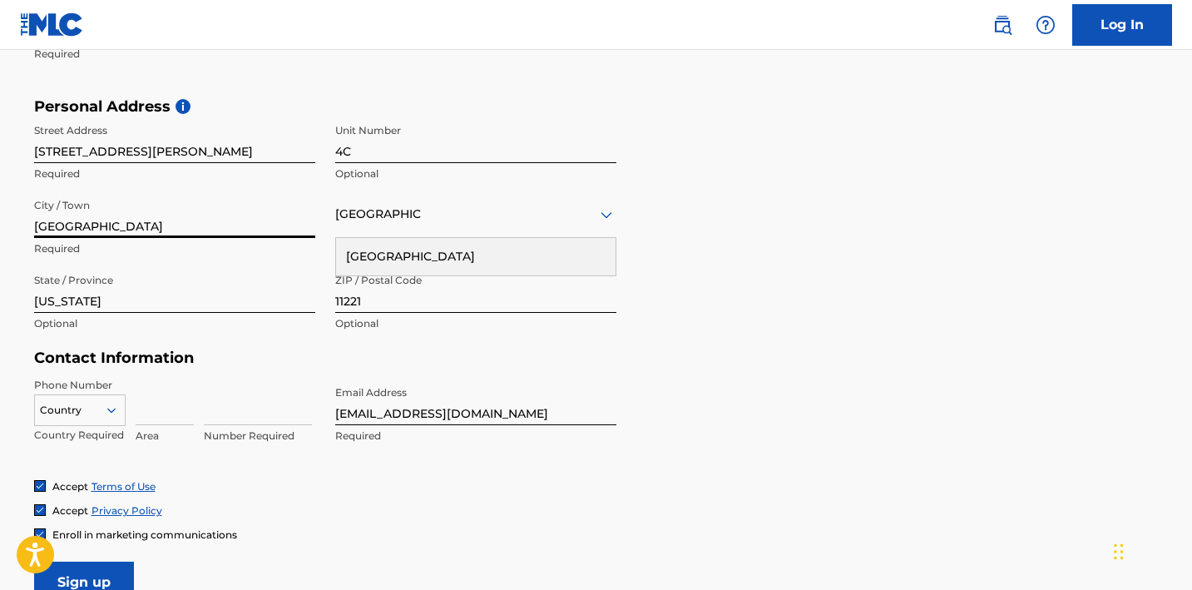
type input "Brooklyn"
click at [86, 294] on input "New Jersey" at bounding box center [174, 288] width 281 height 47
click at [82, 303] on input "New Jersey" at bounding box center [174, 288] width 281 height 47
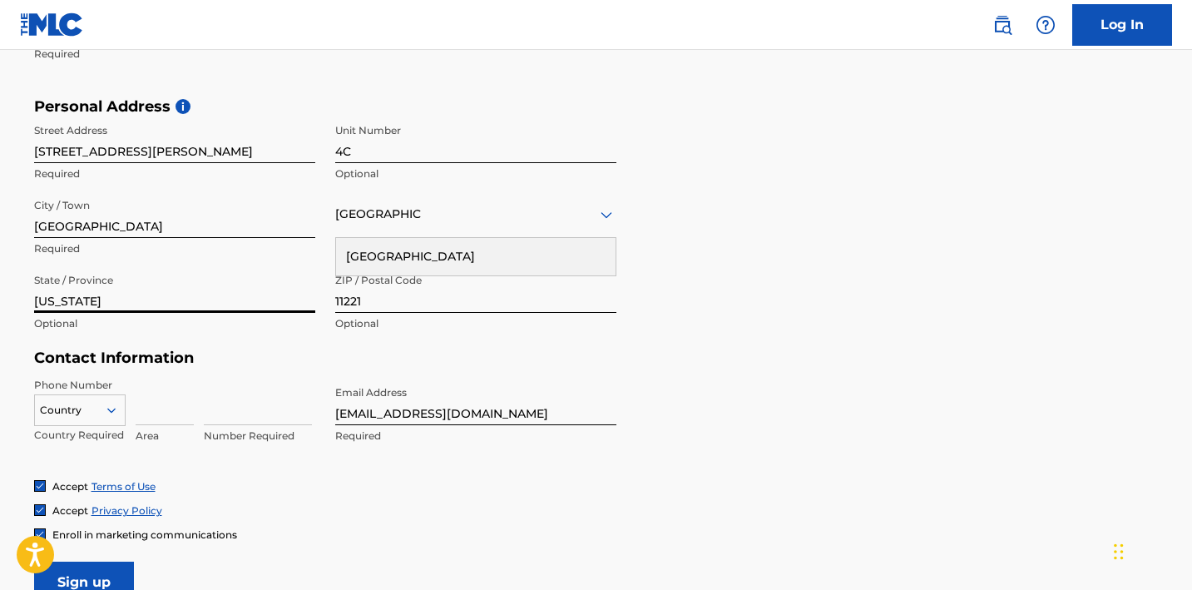
click at [73, 291] on input "New York" at bounding box center [174, 288] width 281 height 47
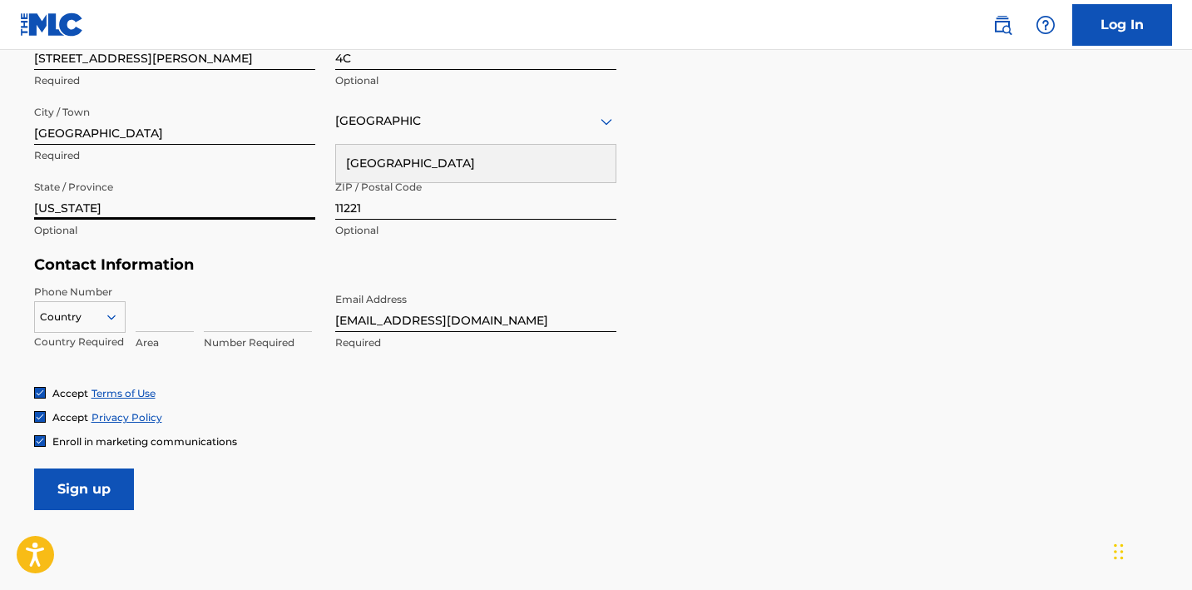
type input "New York"
click at [96, 254] on div "Personal Address i Street Address 100 Suydam Street Required Unit Number 4C Opt…" at bounding box center [596, 130] width 1124 height 252
click at [155, 312] on input at bounding box center [165, 307] width 58 height 47
click at [81, 326] on div "Country" at bounding box center [79, 313] width 91 height 25
click at [102, 279] on div "Contact Information Phone Number Country Country Required Area Number Required …" at bounding box center [325, 320] width 582 height 131
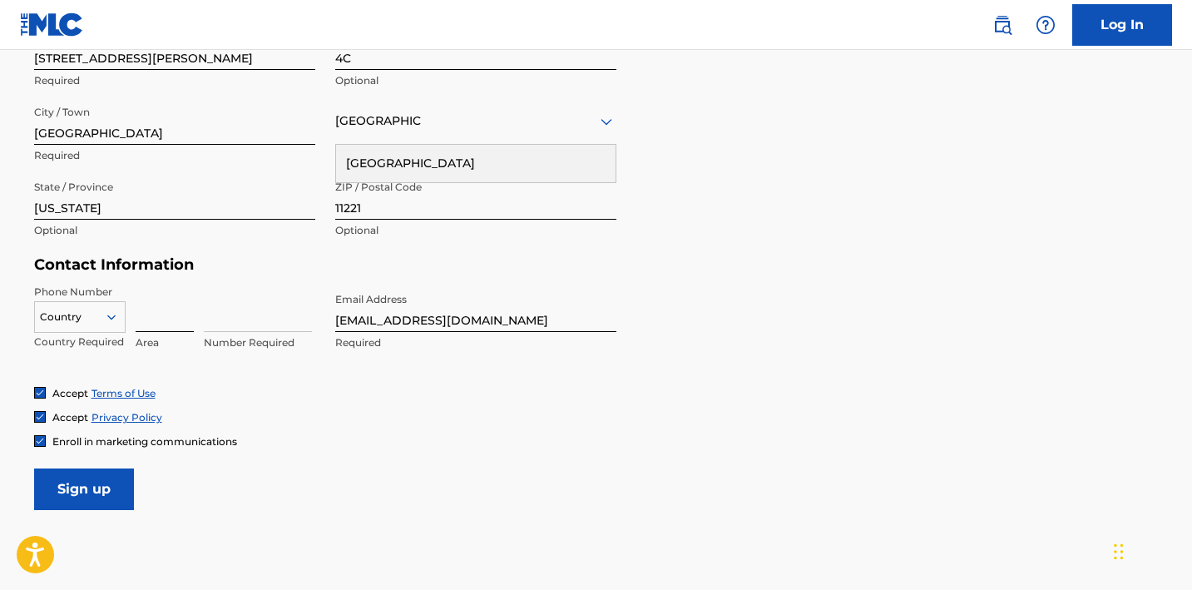
click at [169, 326] on input at bounding box center [165, 307] width 58 height 47
type input "732"
click at [228, 323] on input at bounding box center [258, 307] width 108 height 47
type input "2"
type input "9772840"
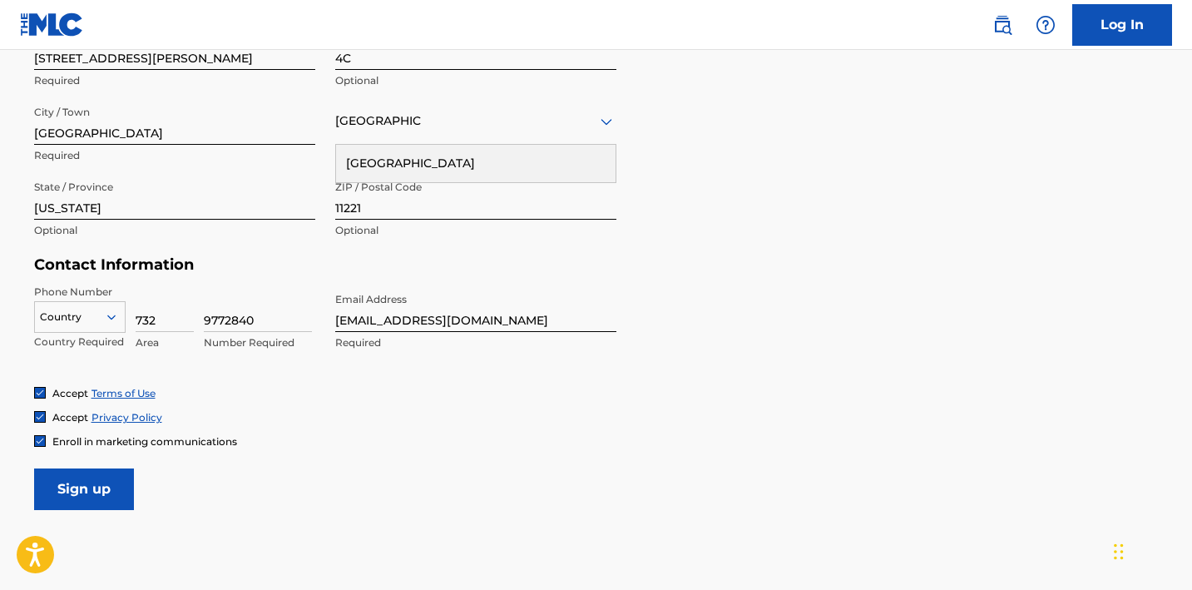
click at [275, 252] on div "Personal Address i Street Address 100 Suydam Street Required Unit Number 4C Opt…" at bounding box center [596, 130] width 1124 height 252
click at [366, 323] on input "katmanatos@gmail.com" at bounding box center [475, 307] width 281 height 47
click at [283, 284] on input "9772840" at bounding box center [258, 307] width 108 height 47
click at [226, 318] on input "9772840" at bounding box center [258, 307] width 108 height 47
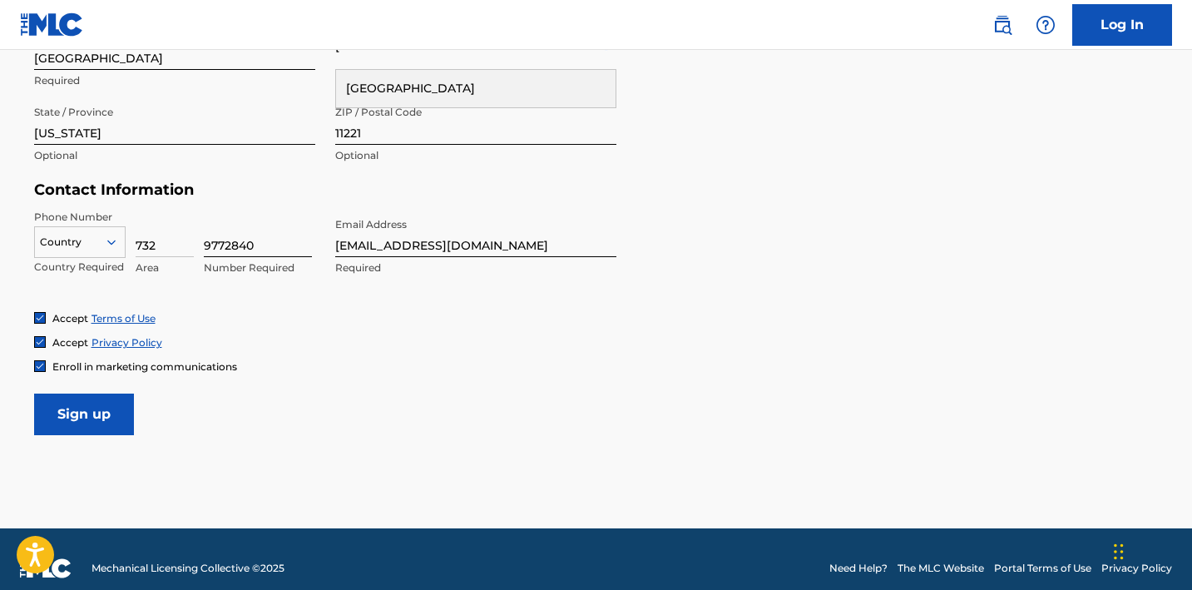
scroll to position [696, 0]
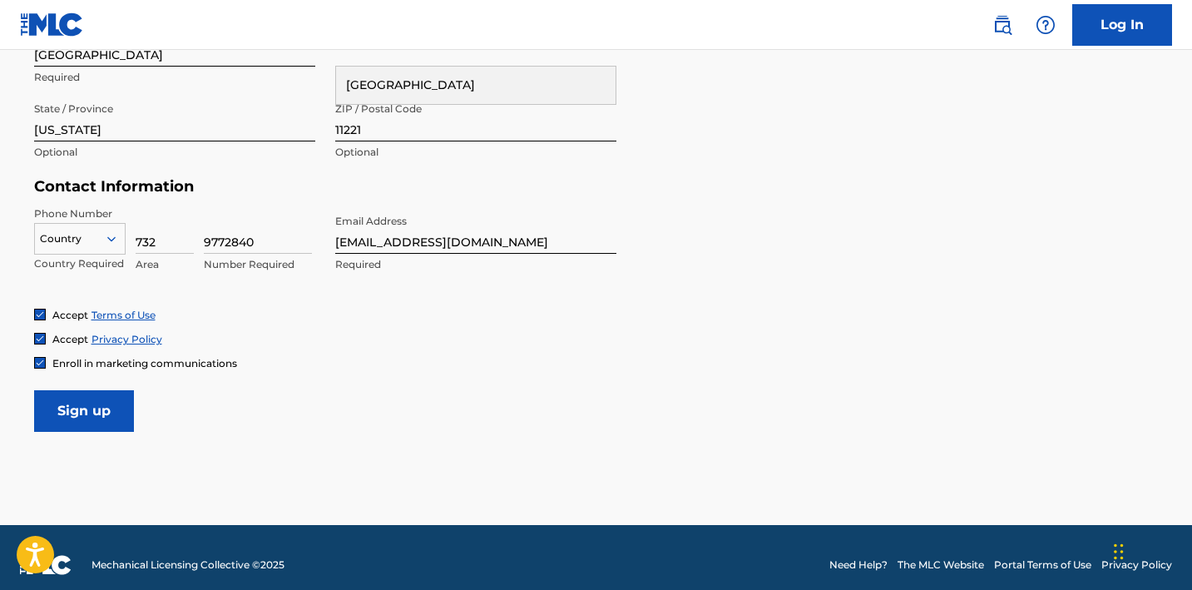
click at [60, 360] on span "Enroll in marketing communications" at bounding box center [144, 363] width 185 height 12
click at [119, 402] on input "Sign up" at bounding box center [84, 411] width 100 height 42
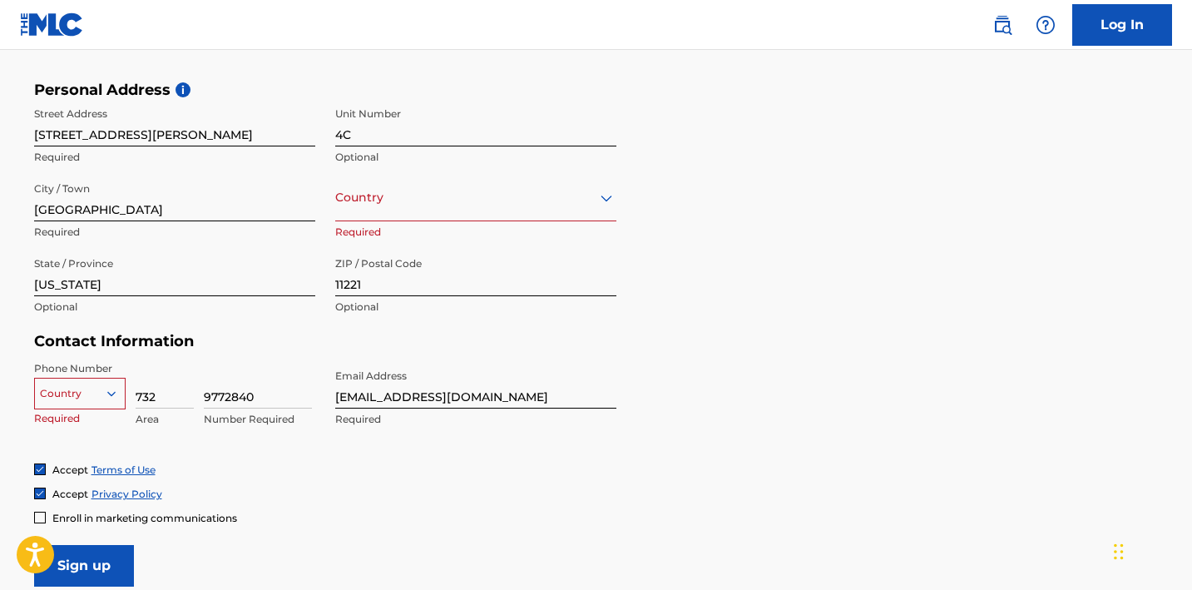
scroll to position [541, 0]
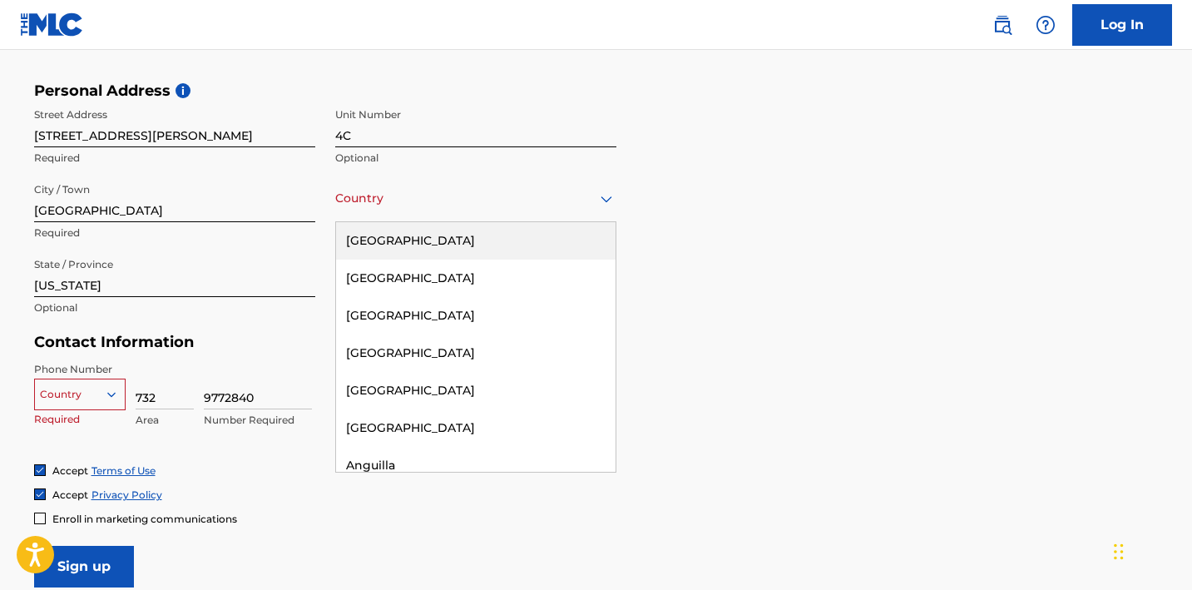
click at [548, 221] on div "Country" at bounding box center [475, 198] width 281 height 47
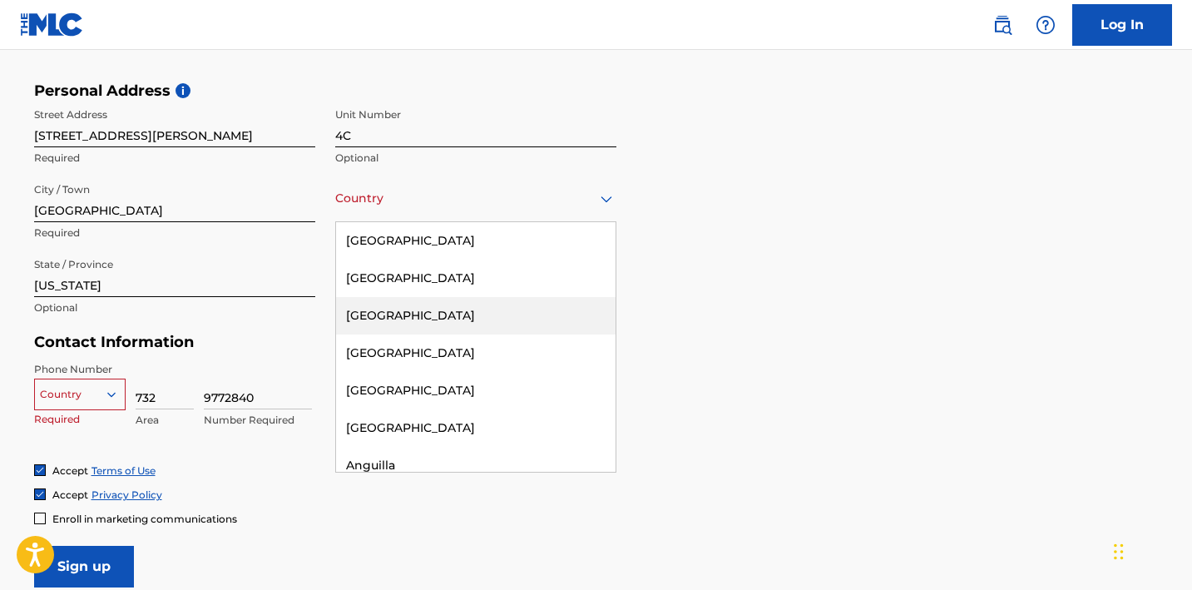
click at [637, 295] on div "Personal Address i Street Address 100 Suydam Street Required Unit Number 4C Opt…" at bounding box center [596, 207] width 1124 height 252
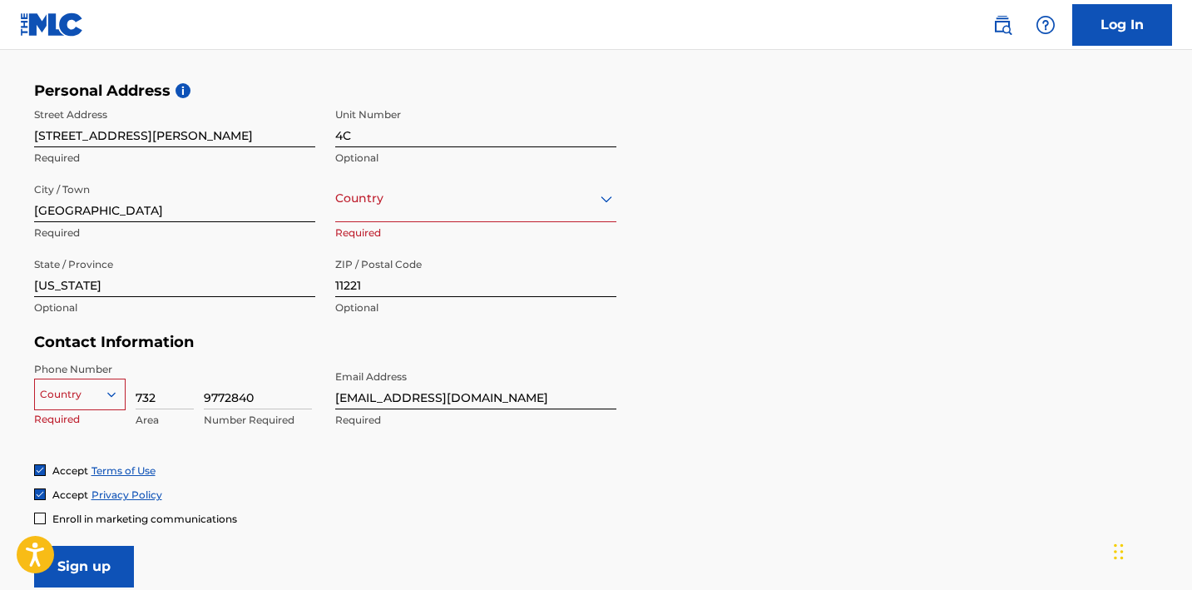
click at [491, 194] on div at bounding box center [475, 198] width 281 height 21
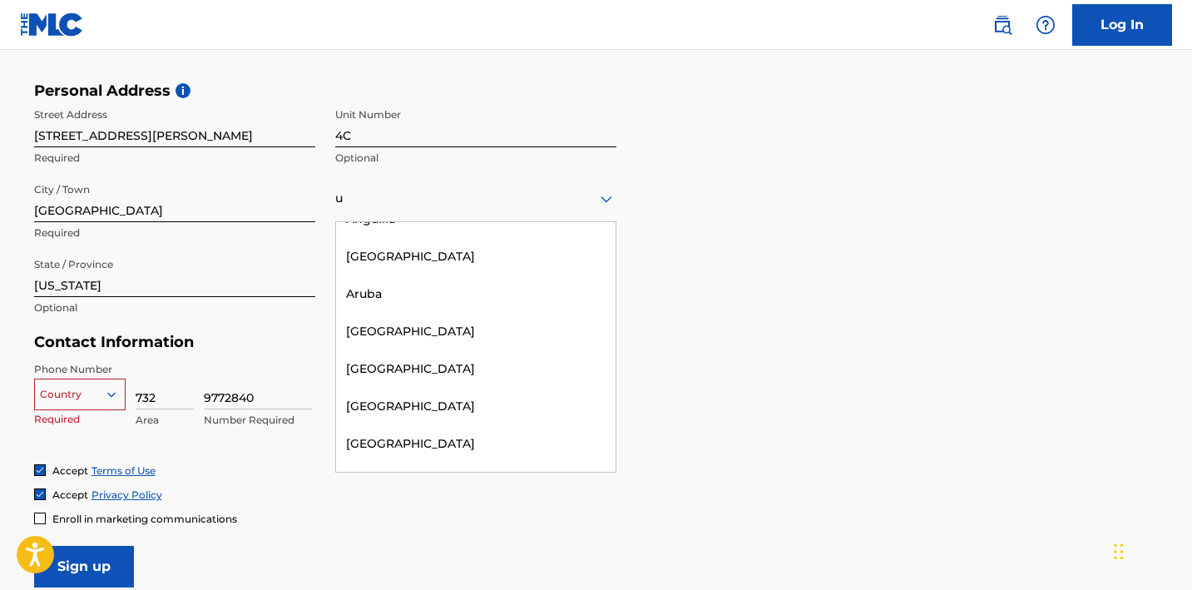
scroll to position [0, 0]
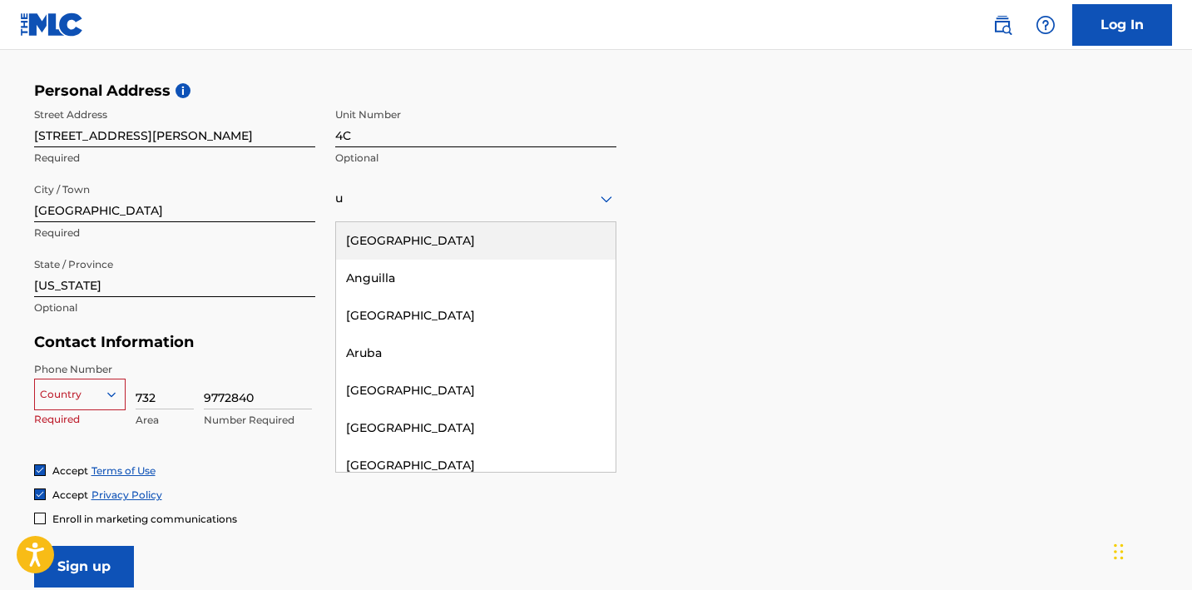
type input "u"
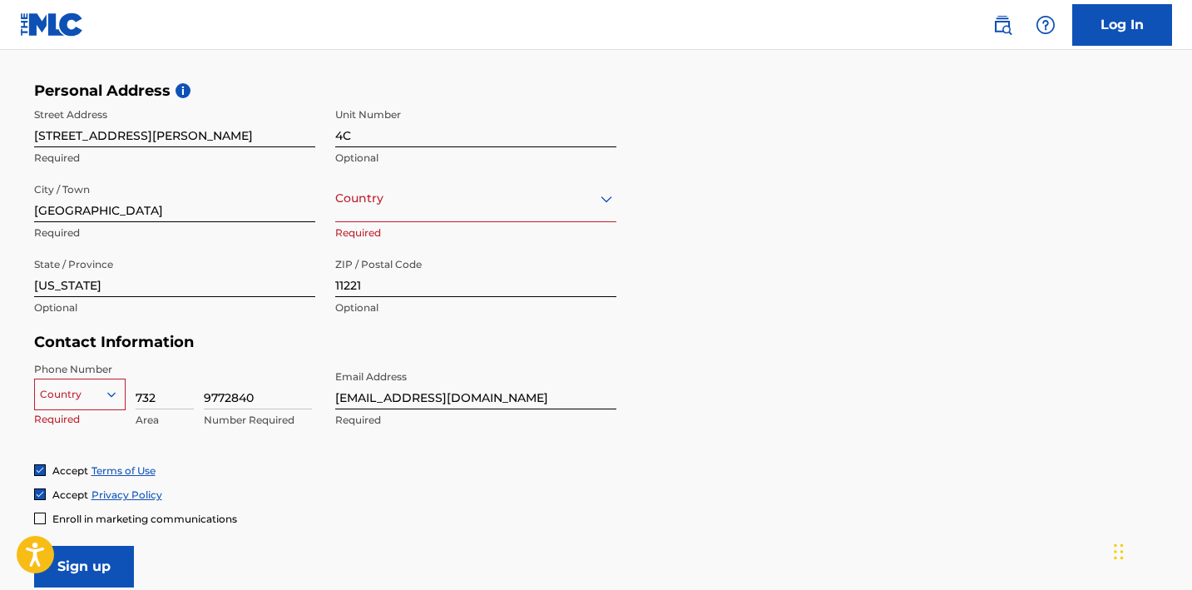
click at [617, 190] on div "Personal Address i Street Address 100 Suydam Street Required Unit Number 4C Opt…" at bounding box center [596, 207] width 1124 height 252
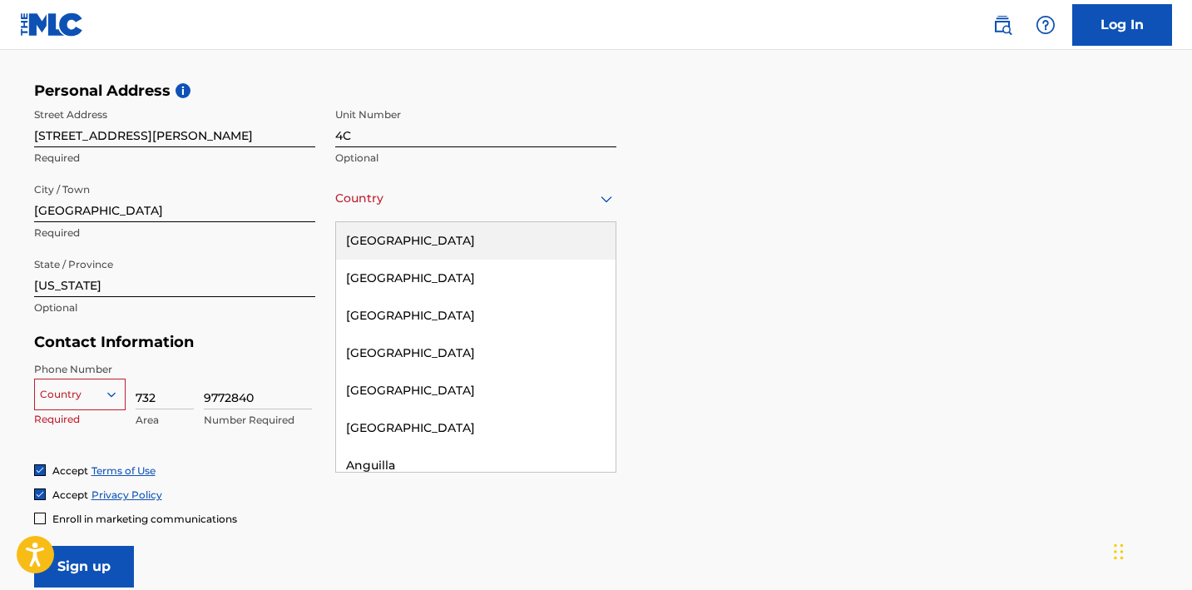
click at [560, 190] on div at bounding box center [475, 198] width 281 height 21
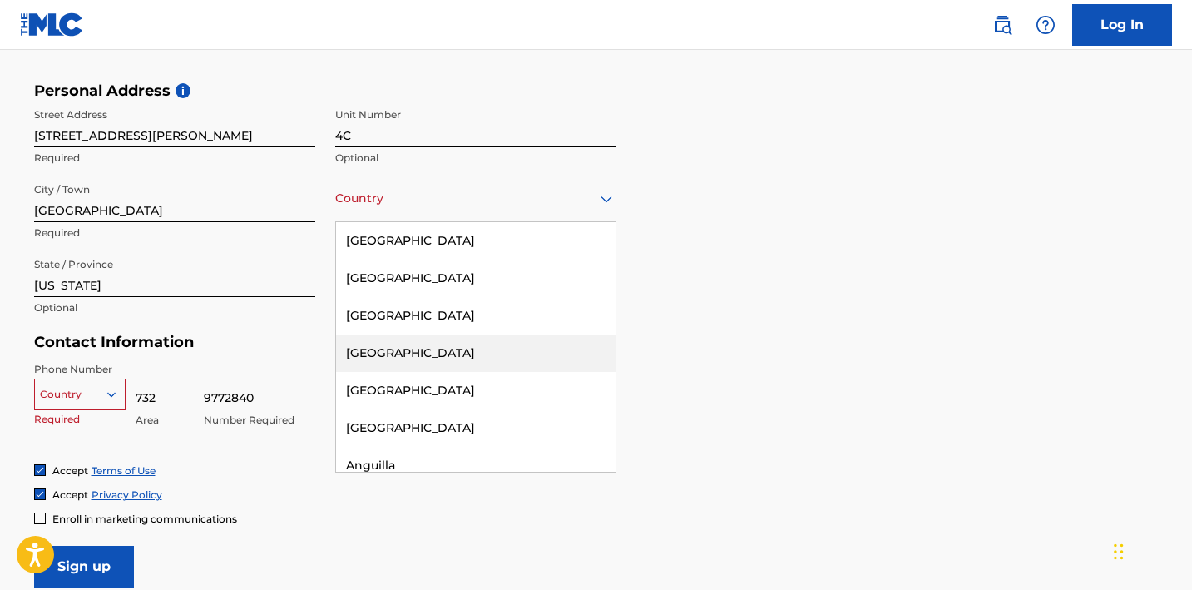
type input "United States"
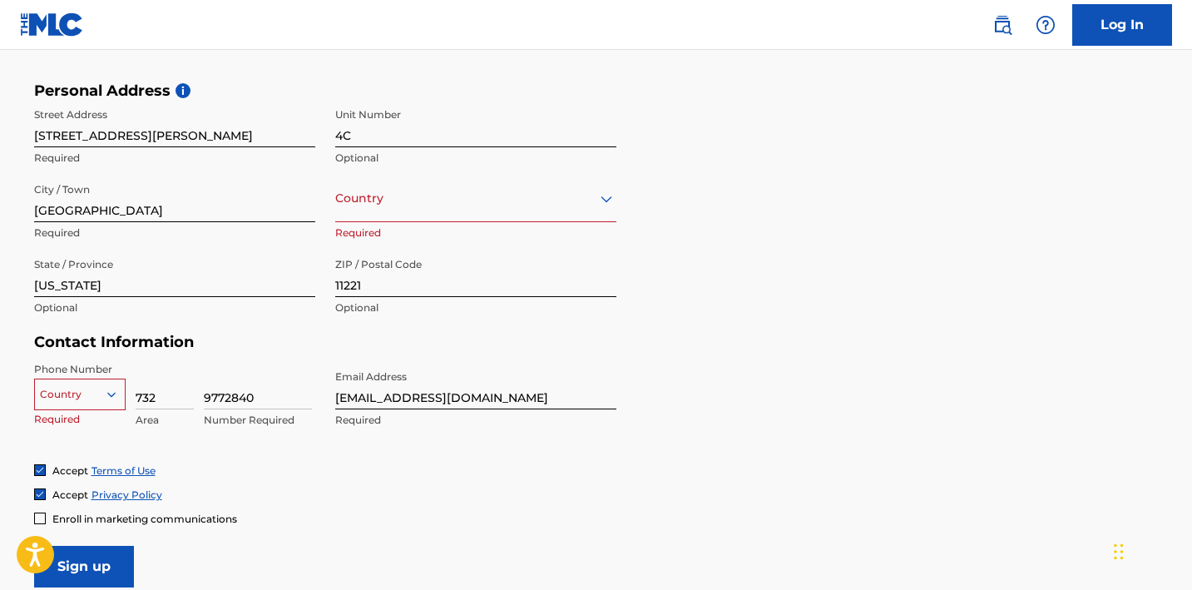
click at [532, 220] on div "Country" at bounding box center [475, 198] width 281 height 47
click at [687, 233] on div "Personal Address i Street Address 100 Suydam Street Required Unit Number 4C Opt…" at bounding box center [596, 207] width 1124 height 252
click at [521, 225] on div "Country Required" at bounding box center [475, 212] width 281 height 75
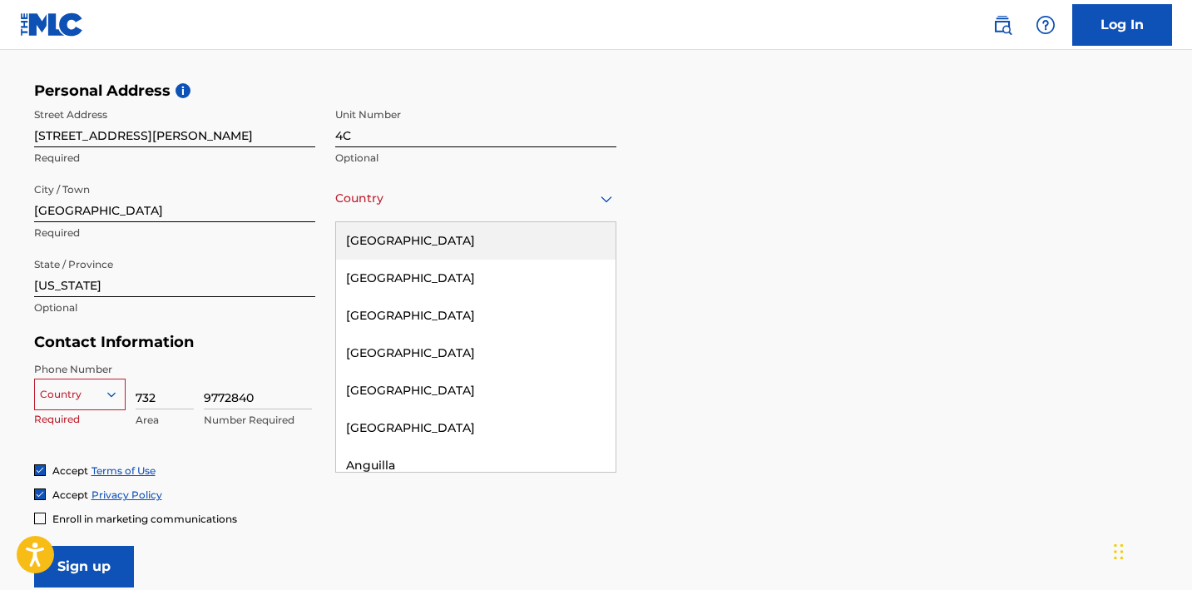
click at [521, 215] on div "Country" at bounding box center [475, 198] width 281 height 47
type input "United States"
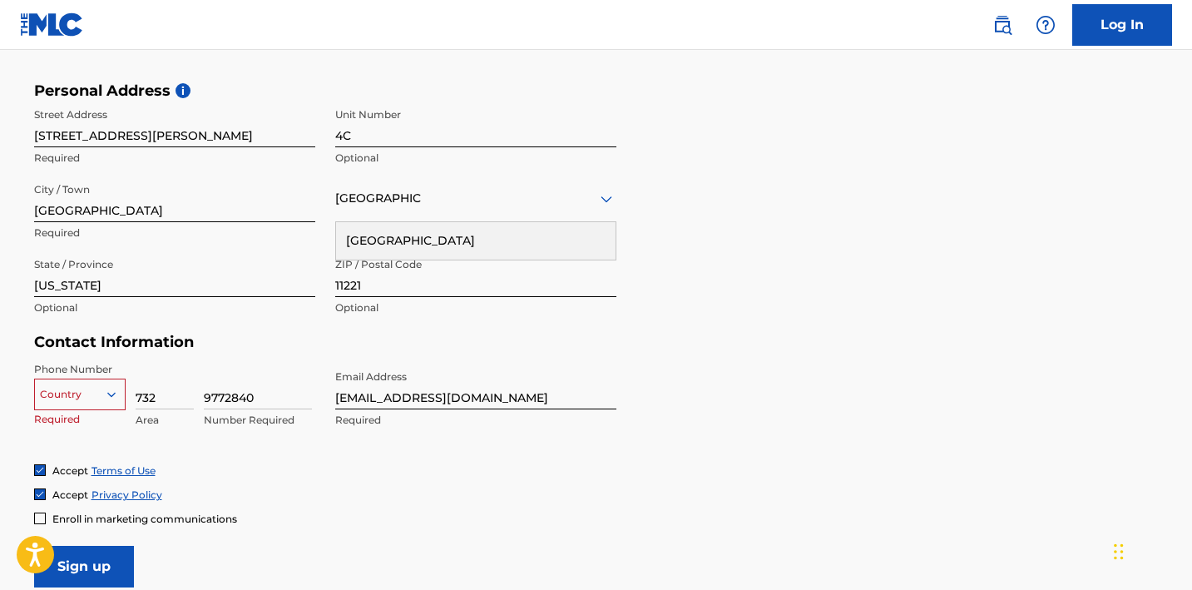
click at [411, 246] on div "United States" at bounding box center [475, 240] width 279 height 37
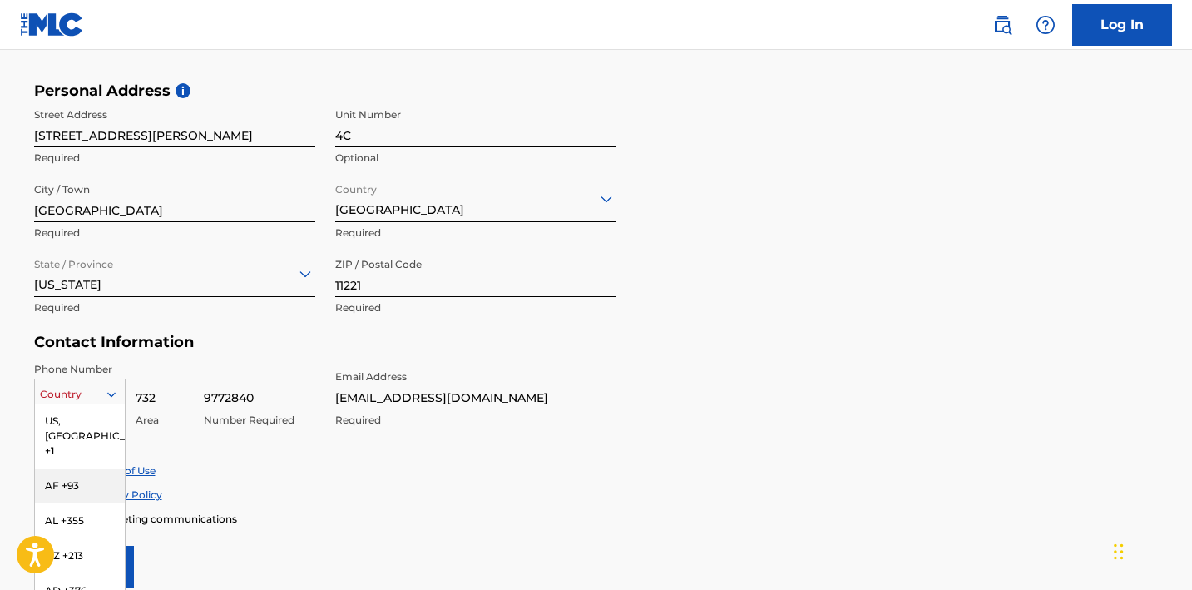
scroll to position [604, 0]
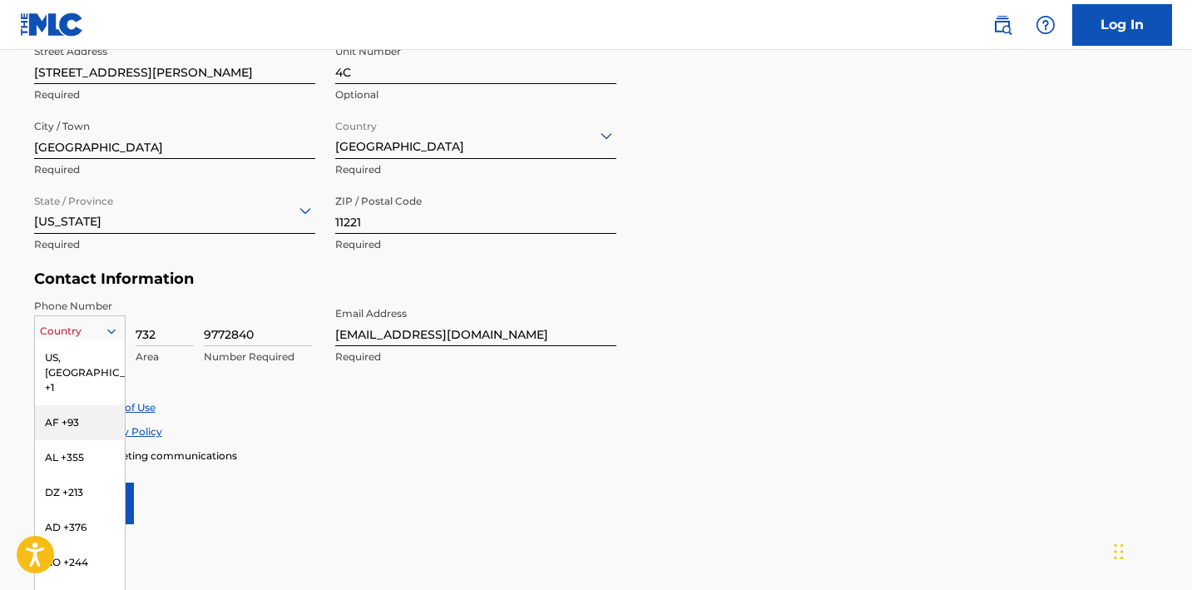
click at [86, 340] on div "AF +93, 2 of 216. 216 results available. Use Up and Down to choose options, pre…" at bounding box center [79, 327] width 91 height 25
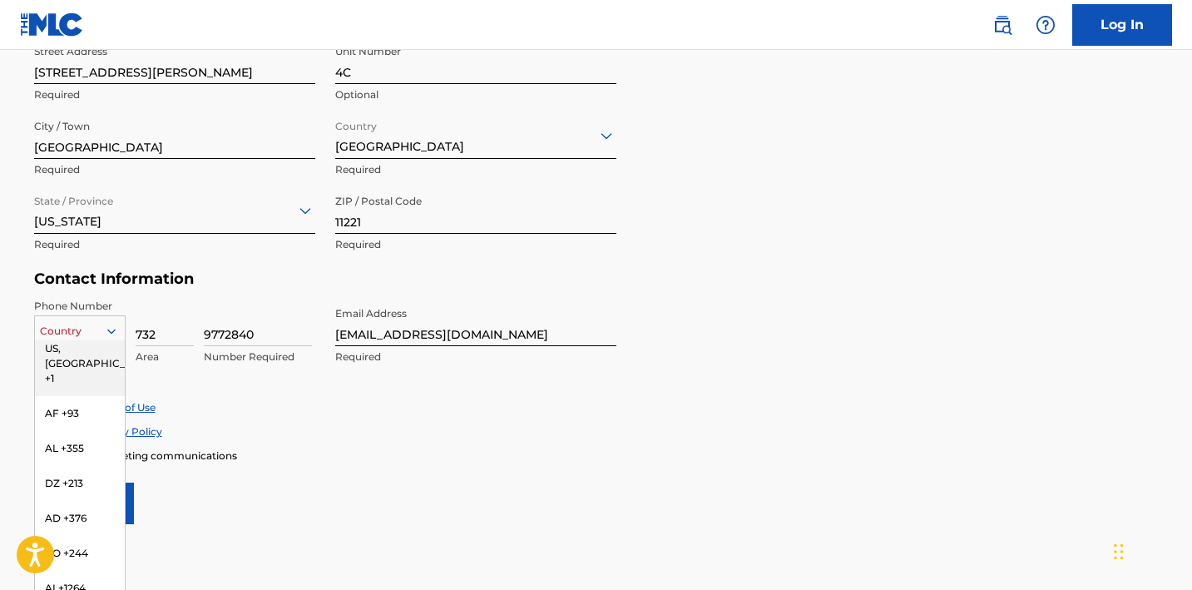
click at [84, 348] on div "US, CA +1" at bounding box center [80, 363] width 90 height 65
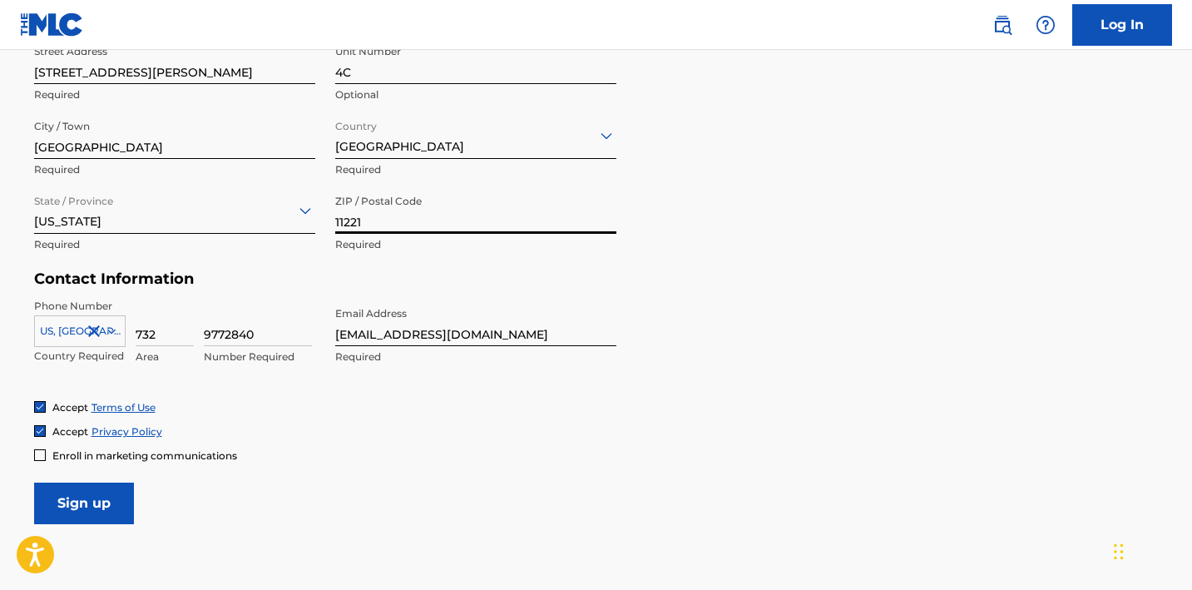
click at [549, 210] on input "11221" at bounding box center [475, 209] width 281 height 47
click at [104, 497] on input "Sign up" at bounding box center [84, 503] width 100 height 42
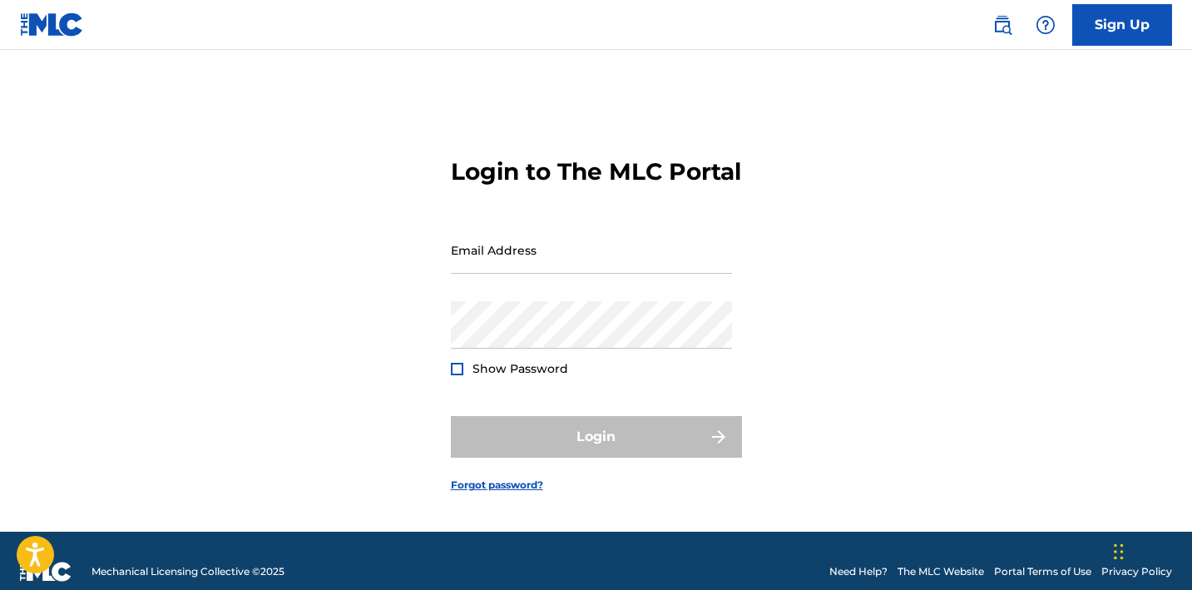
click at [581, 239] on form "Login to The MLC Portal Email Address Password Show Password Login Forgot passw…" at bounding box center [596, 311] width 291 height 440
click at [581, 292] on div "Email Address" at bounding box center [591, 263] width 281 height 75
click at [581, 274] on input "Email Address" at bounding box center [591, 249] width 281 height 47
type input "katmanatos@gmail.com"
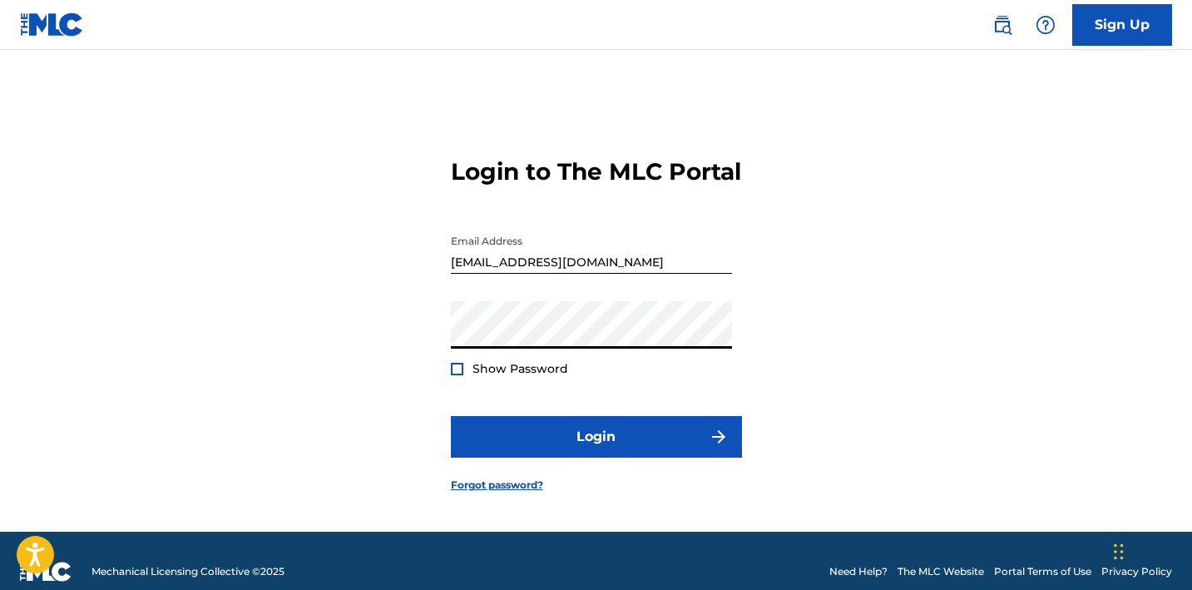
click at [511, 376] on span "Show Password" at bounding box center [520, 368] width 96 height 15
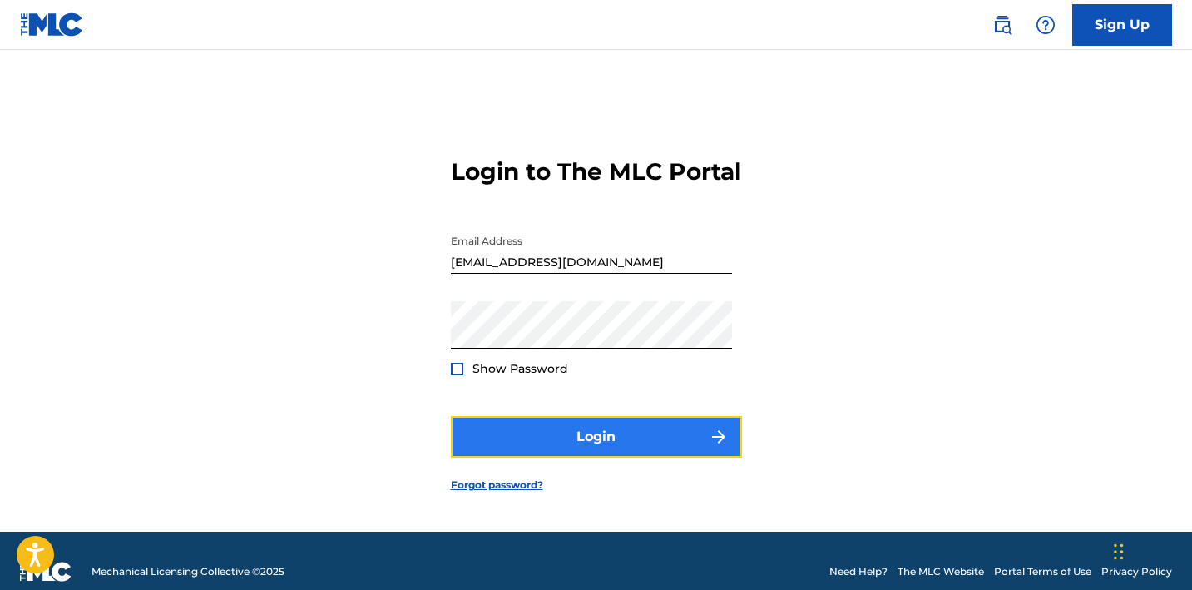
click at [520, 457] on button "Login" at bounding box center [596, 437] width 291 height 42
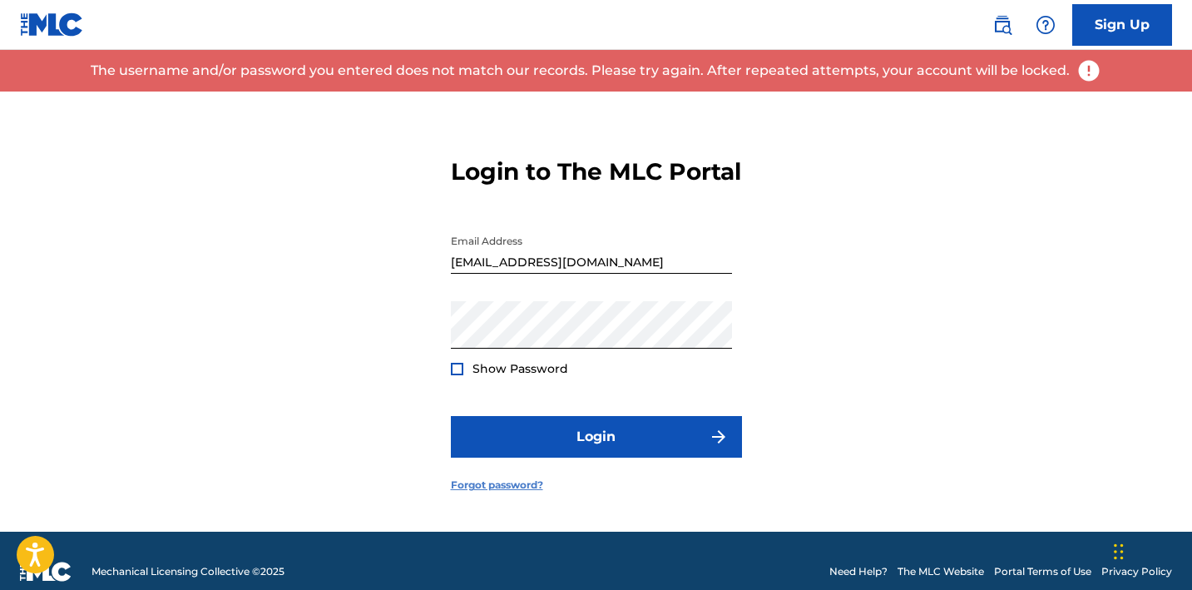
click at [522, 492] on link "Forgot password?" at bounding box center [497, 484] width 92 height 15
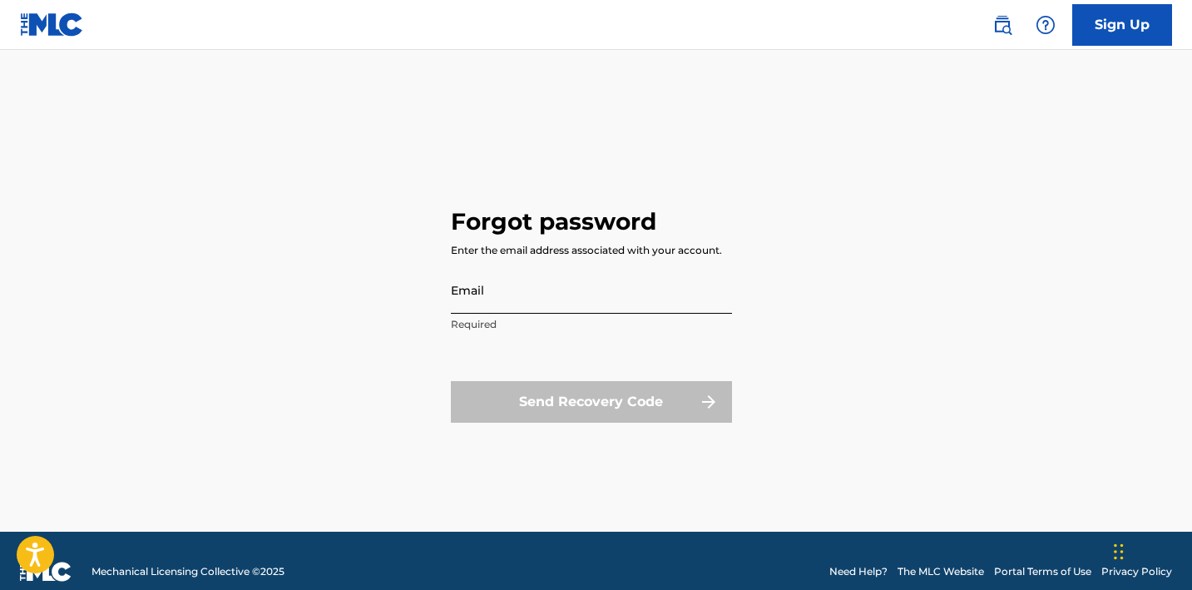
click at [616, 306] on input "Email" at bounding box center [591, 289] width 281 height 47
click at [623, 256] on div "Enter the email address associated with your account." at bounding box center [586, 250] width 271 height 15
click at [627, 279] on input "Email" at bounding box center [591, 289] width 281 height 47
click at [627, 280] on input "Email" at bounding box center [591, 289] width 281 height 47
type input "katmanatos@gmail.com"
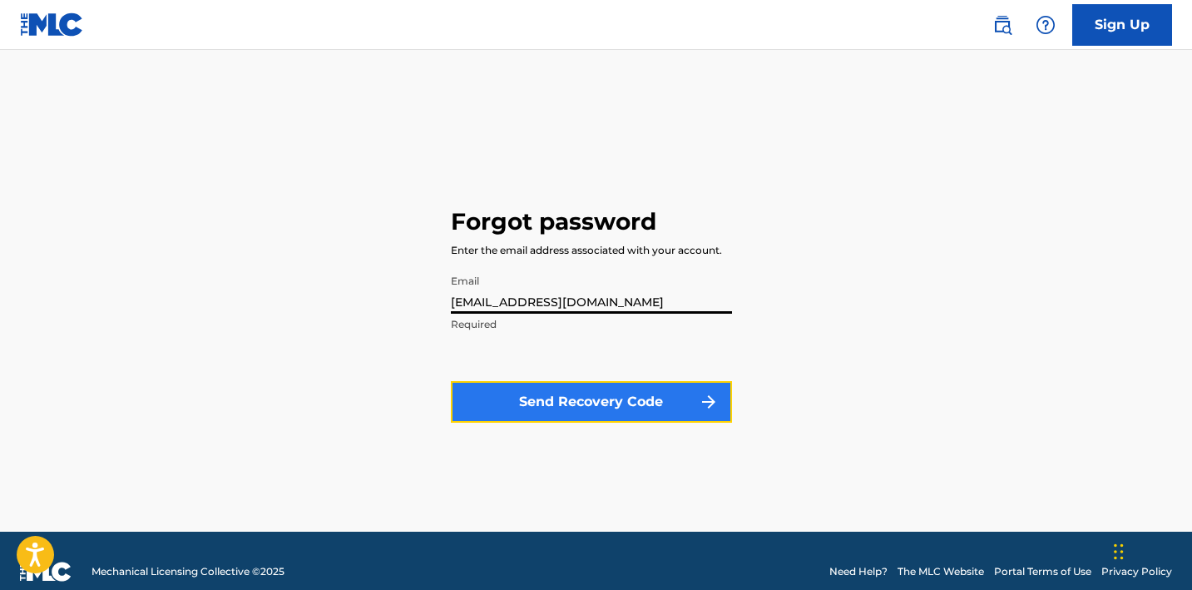
click at [609, 397] on button "Send Recovery Code" at bounding box center [591, 402] width 281 height 42
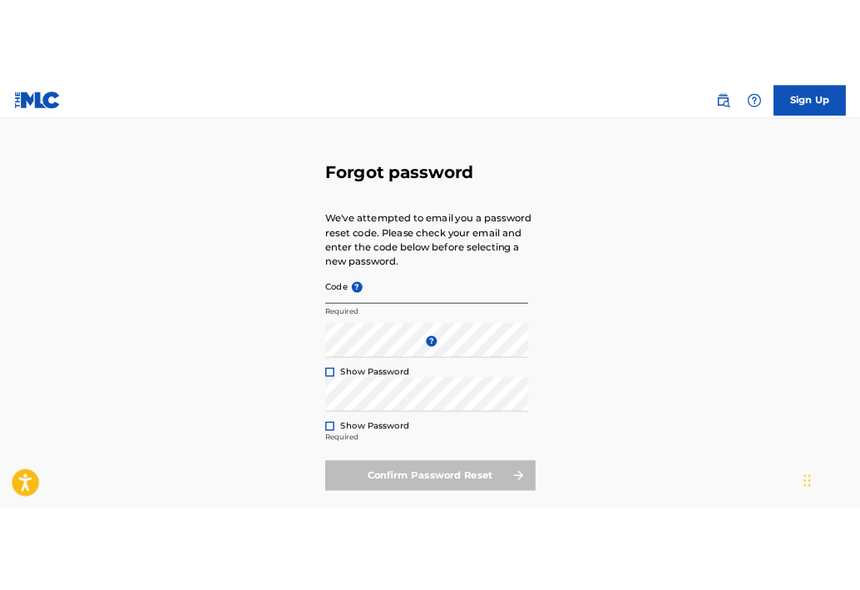
scroll to position [41, 0]
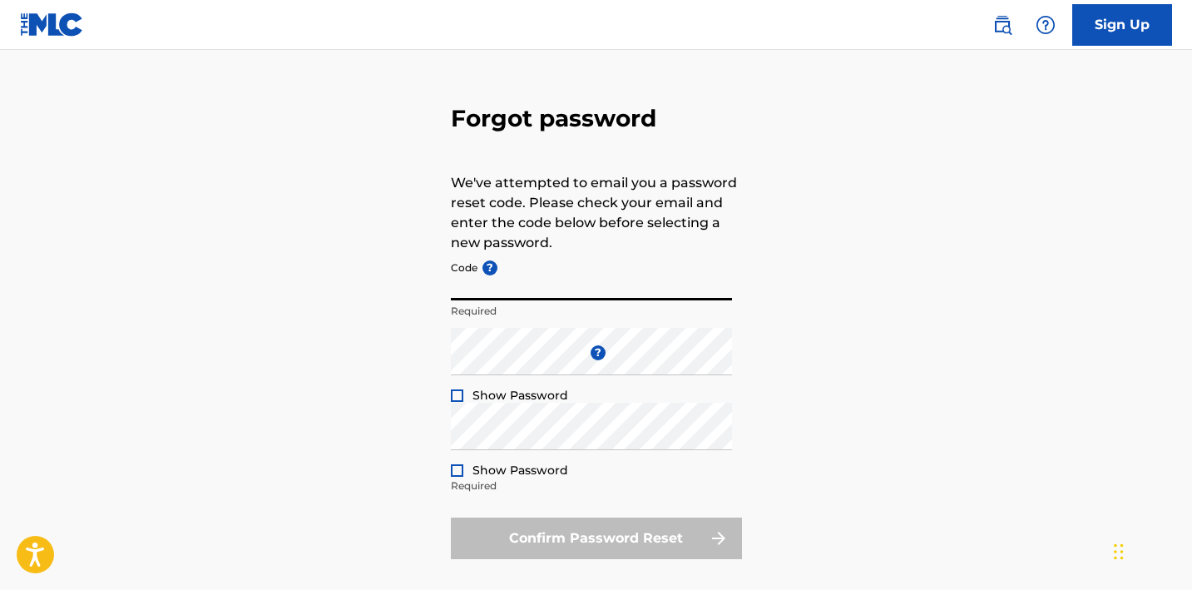
click at [619, 281] on input "Code ?" at bounding box center [591, 276] width 281 height 47
click at [662, 205] on p "We've attempted to email you a password reset code. Please check your email and…" at bounding box center [596, 213] width 291 height 80
